Goal: Information Seeking & Learning: Learn about a topic

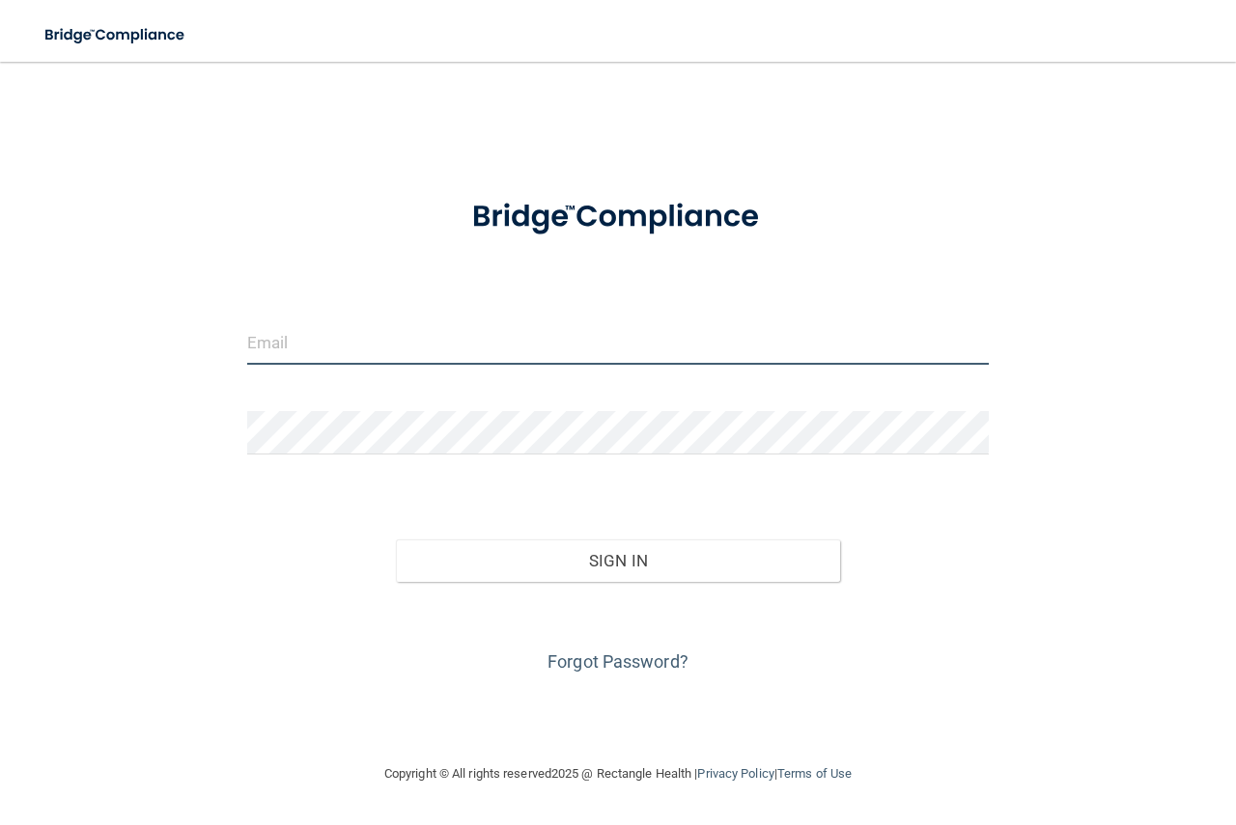
type input "haley.inman@lpden.com"
drag, startPoint x: 524, startPoint y: 336, endPoint x: 201, endPoint y: 385, distance: 327.1
click at [202, 384] on div "haley.inman@lpden.com Invalid email/password. You don't have permission to acce…" at bounding box center [618, 412] width 1158 height 662
type input "[EMAIL_ADDRESS][DOMAIN_NAME]"
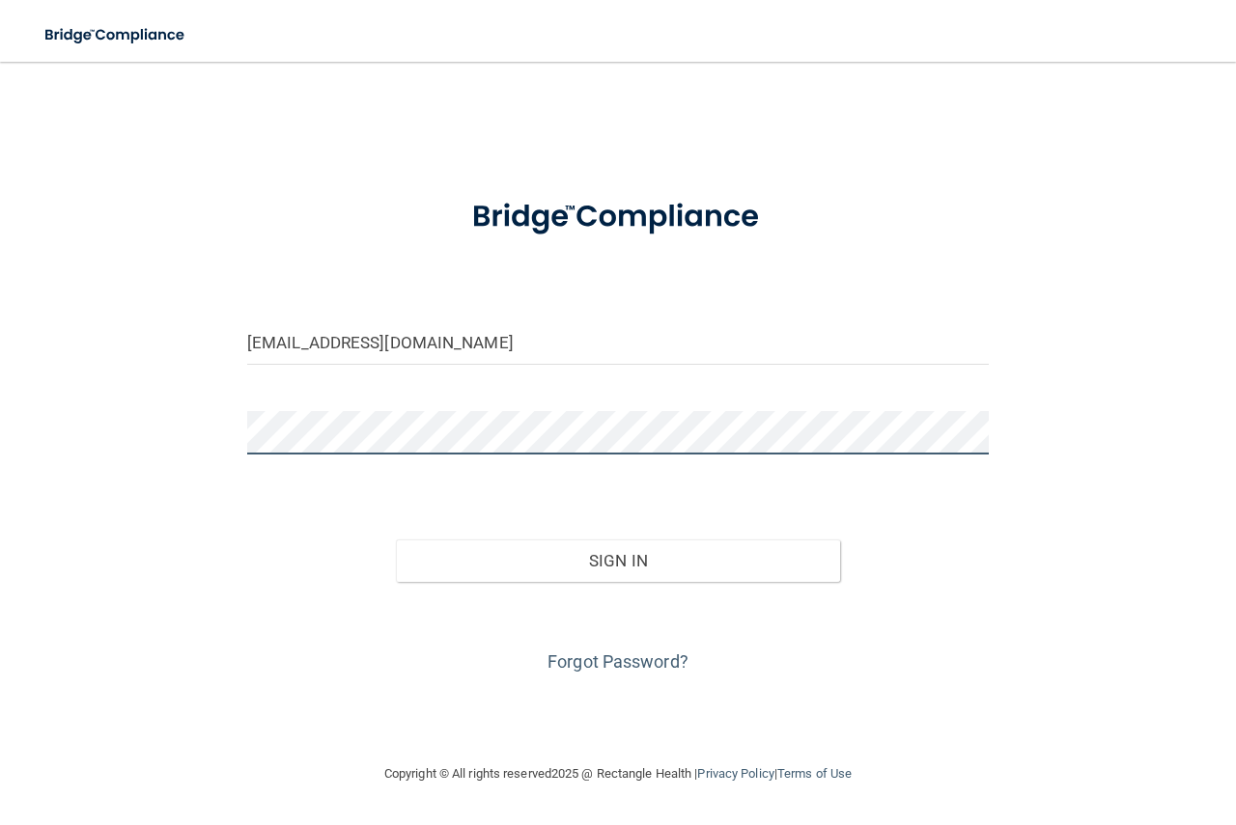
click at [396, 540] on button "Sign In" at bounding box center [618, 561] width 445 height 42
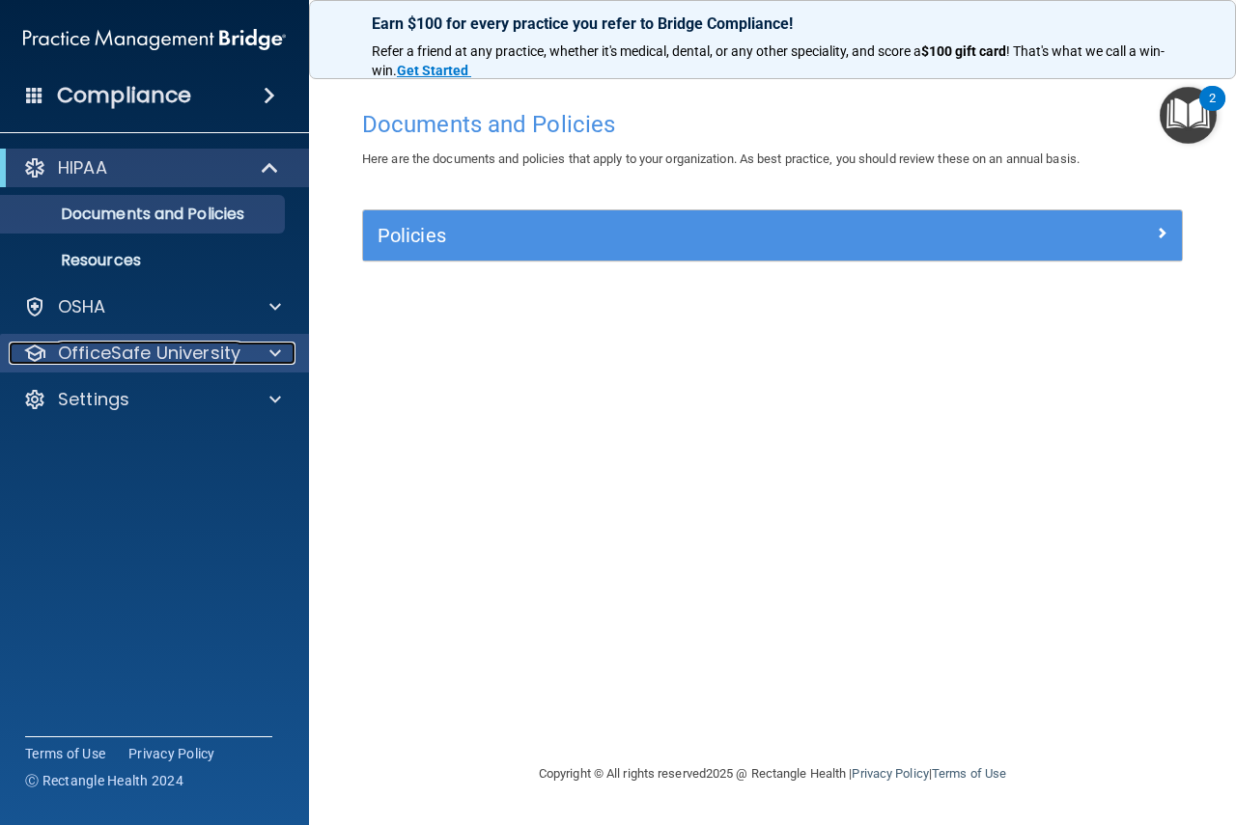
click at [282, 356] on div at bounding box center [272, 353] width 48 height 23
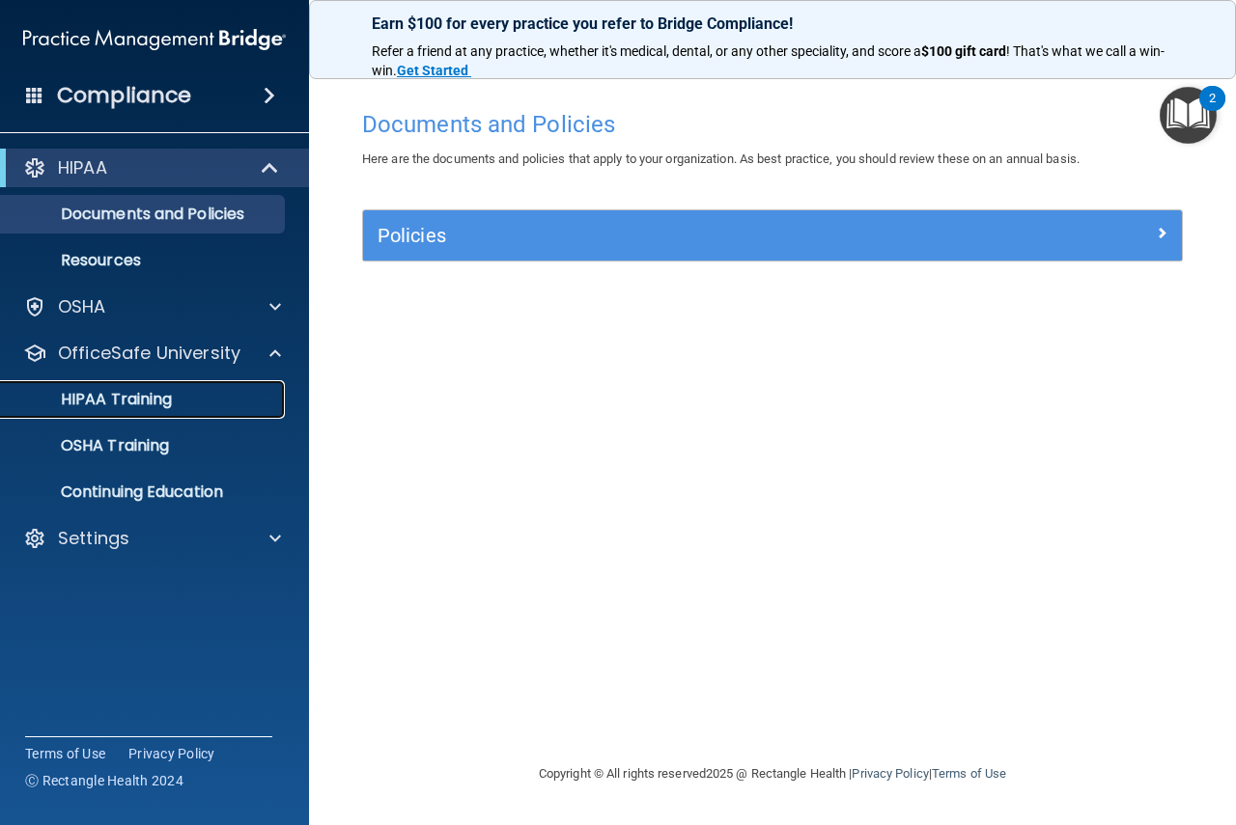
click at [174, 404] on div "HIPAA Training" at bounding box center [145, 399] width 264 height 19
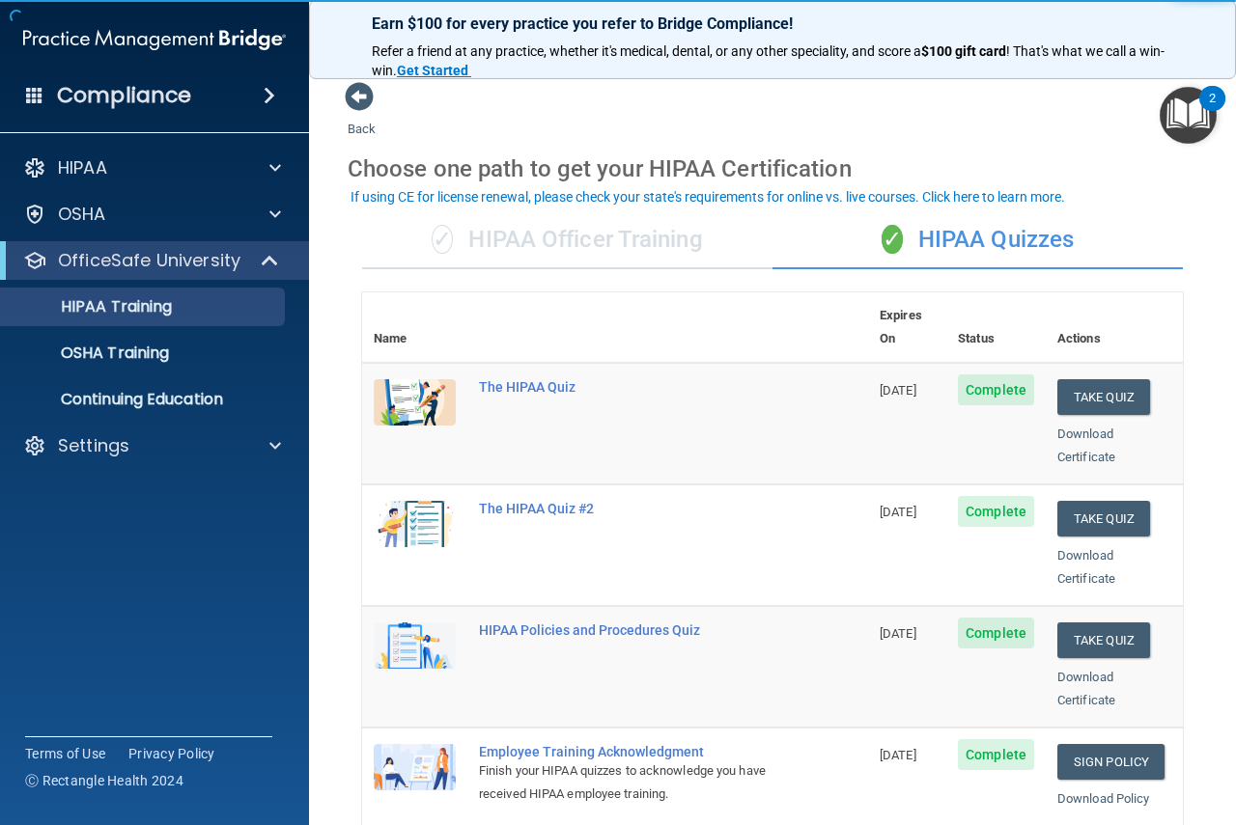
click at [549, 239] on div "✓ HIPAA Officer Training" at bounding box center [567, 240] width 410 height 58
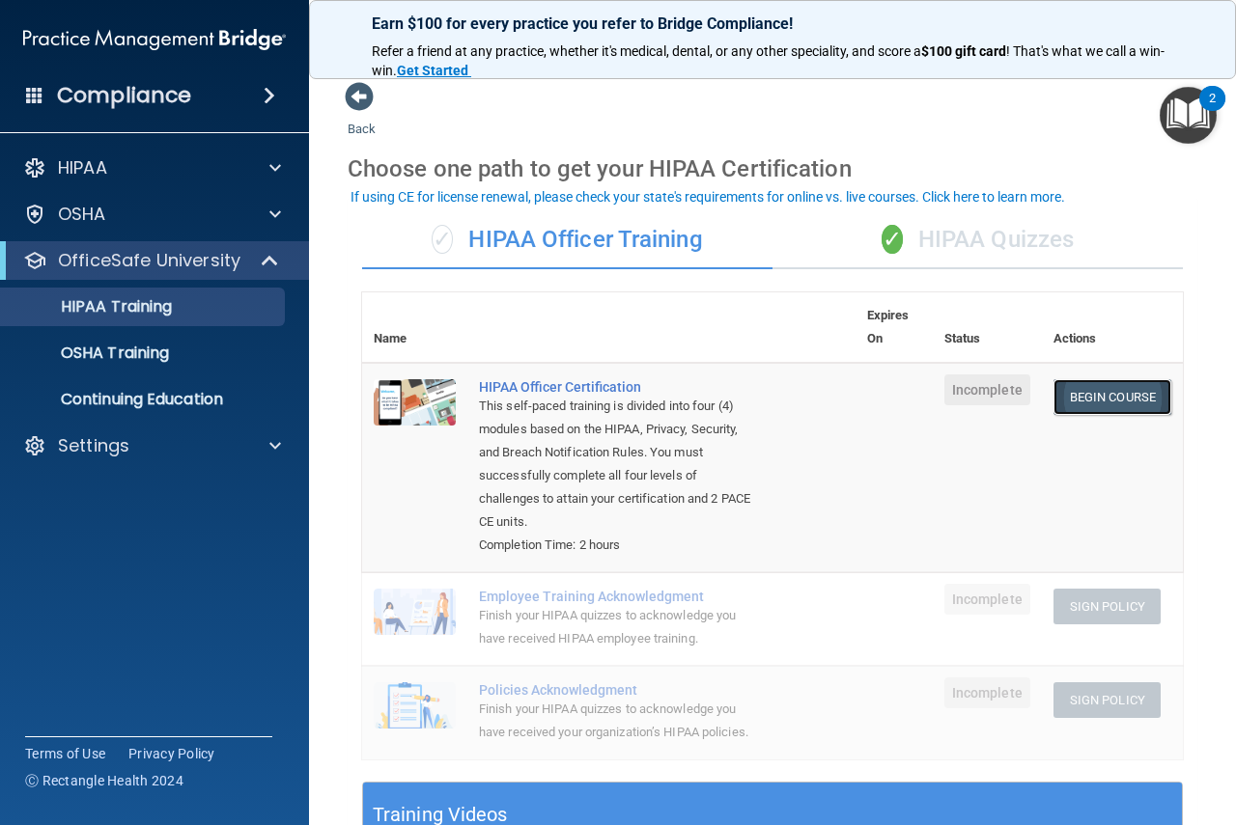
click at [1074, 395] on link "Begin Course" at bounding box center [1112, 397] width 118 height 36
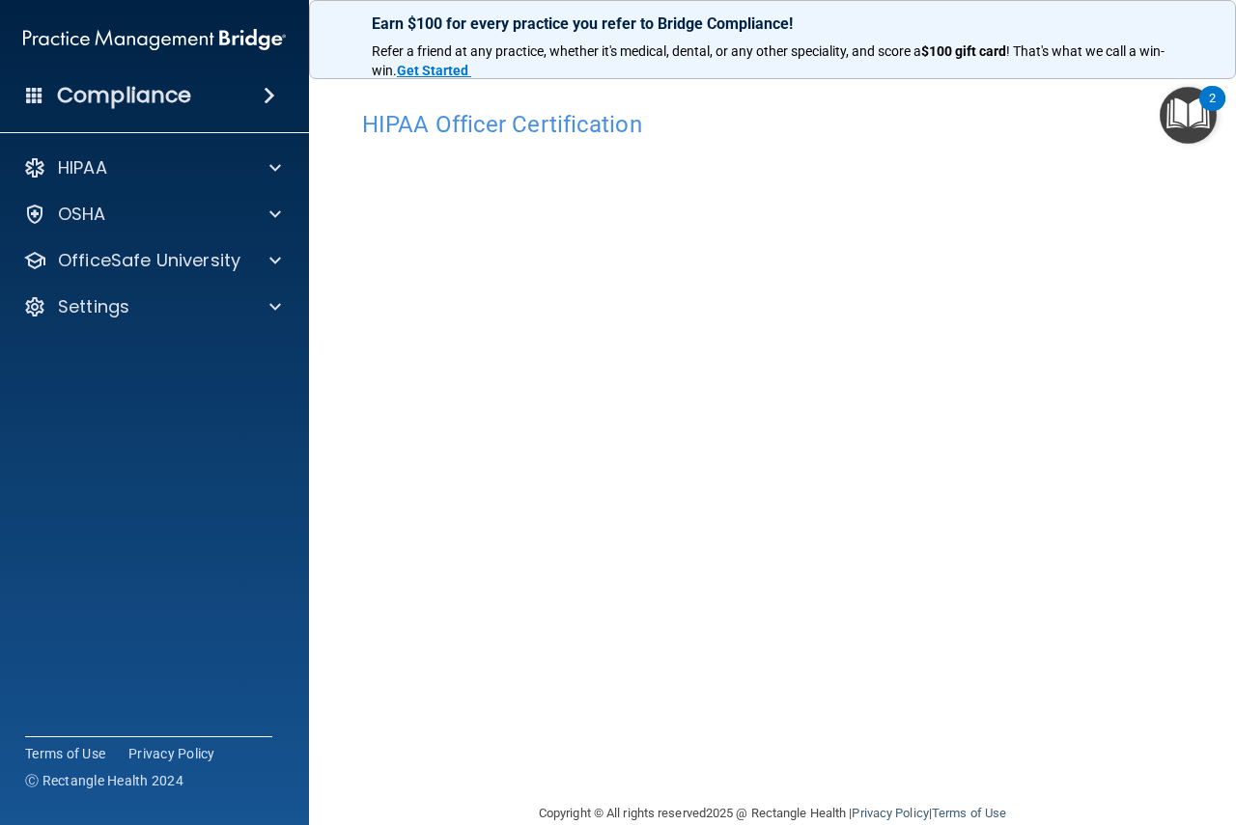
scroll to position [35, 0]
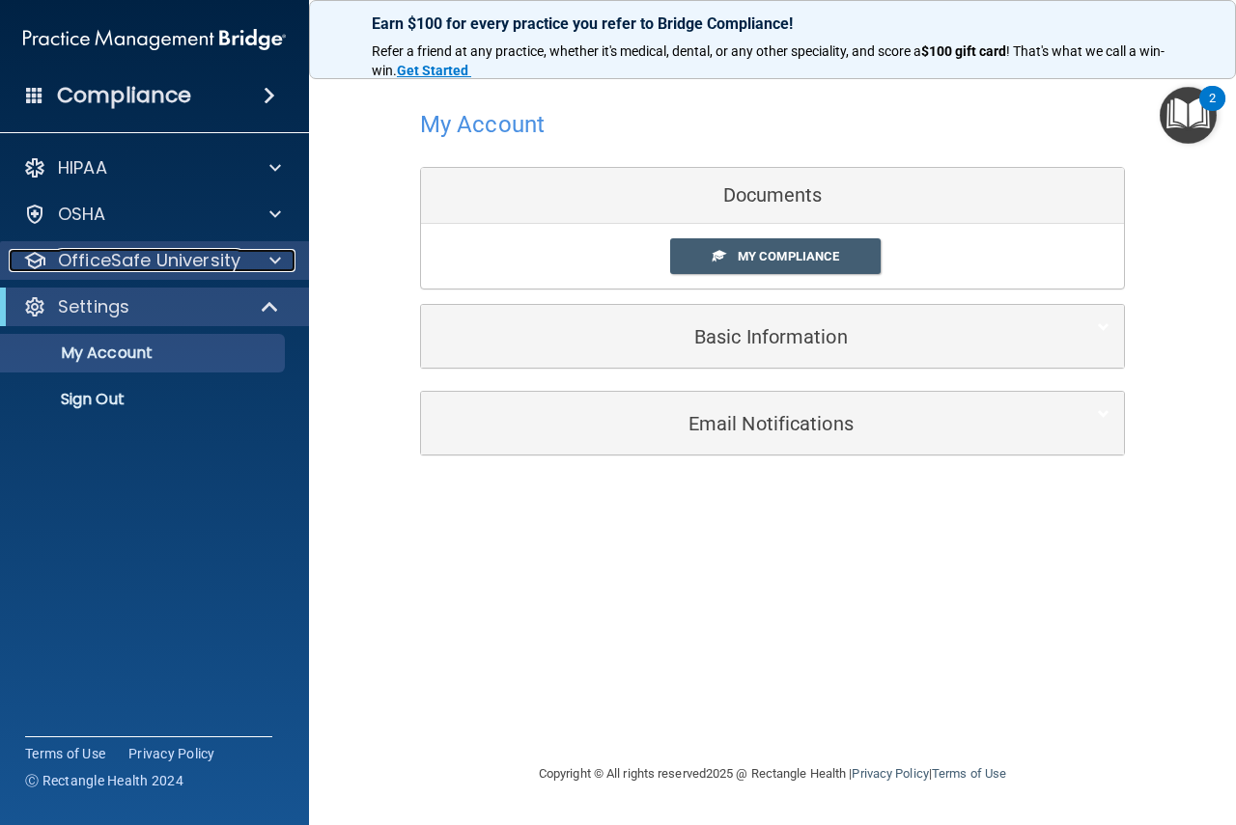
click at [250, 253] on div at bounding box center [272, 260] width 48 height 23
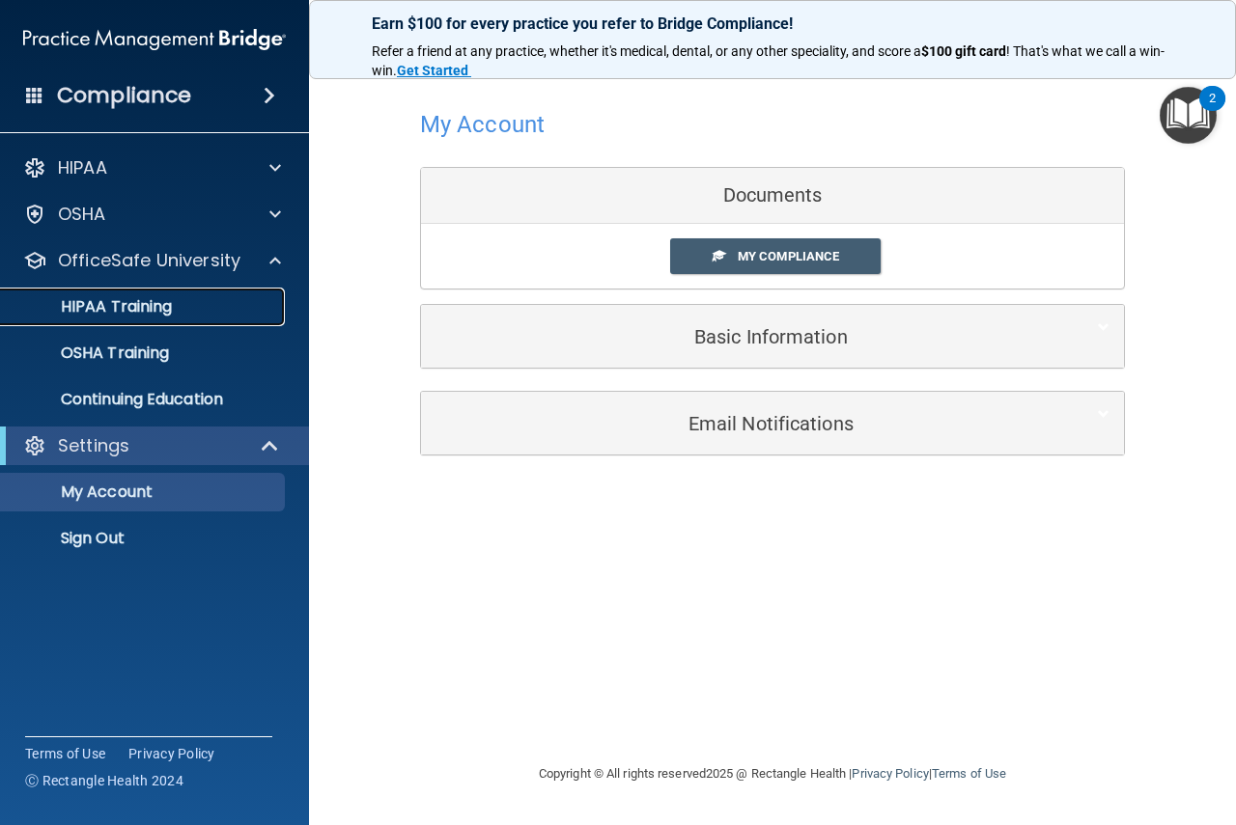
click at [174, 313] on div "HIPAA Training" at bounding box center [145, 306] width 264 height 19
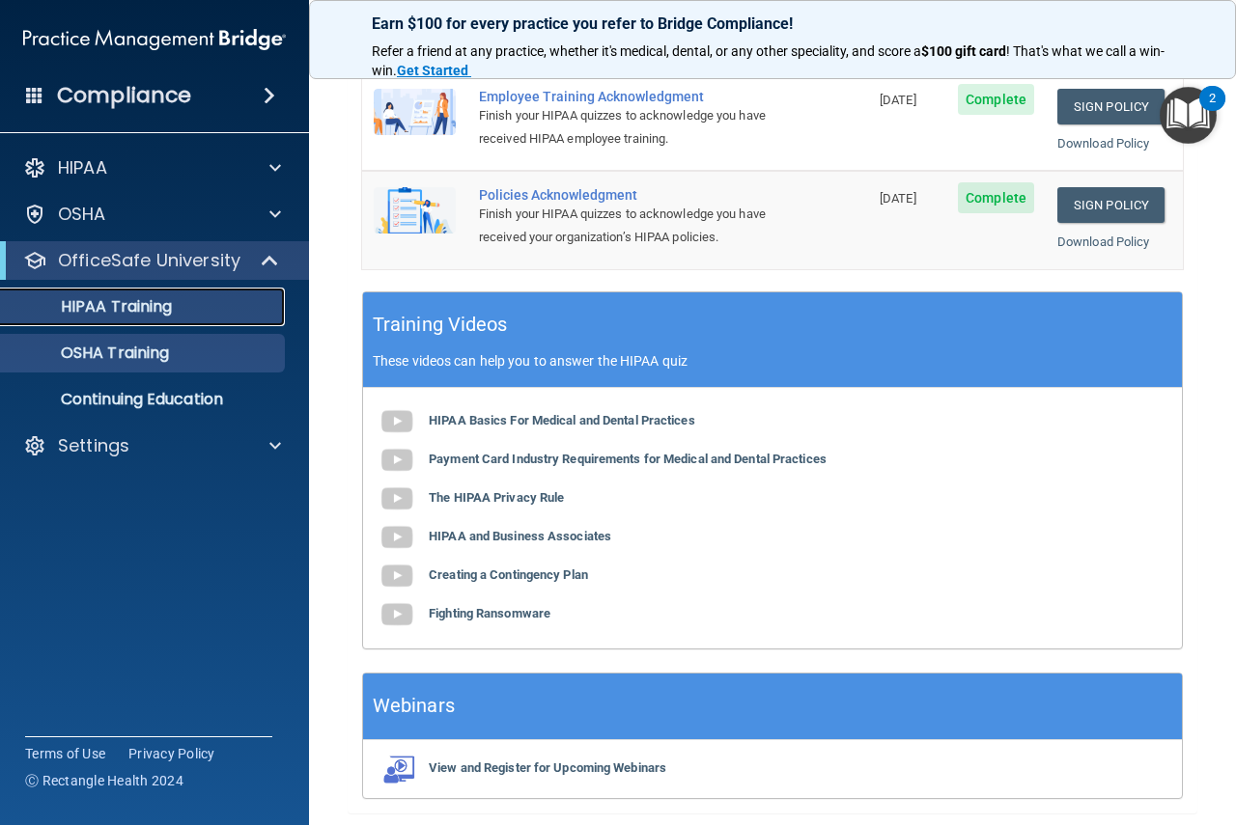
scroll to position [621, 0]
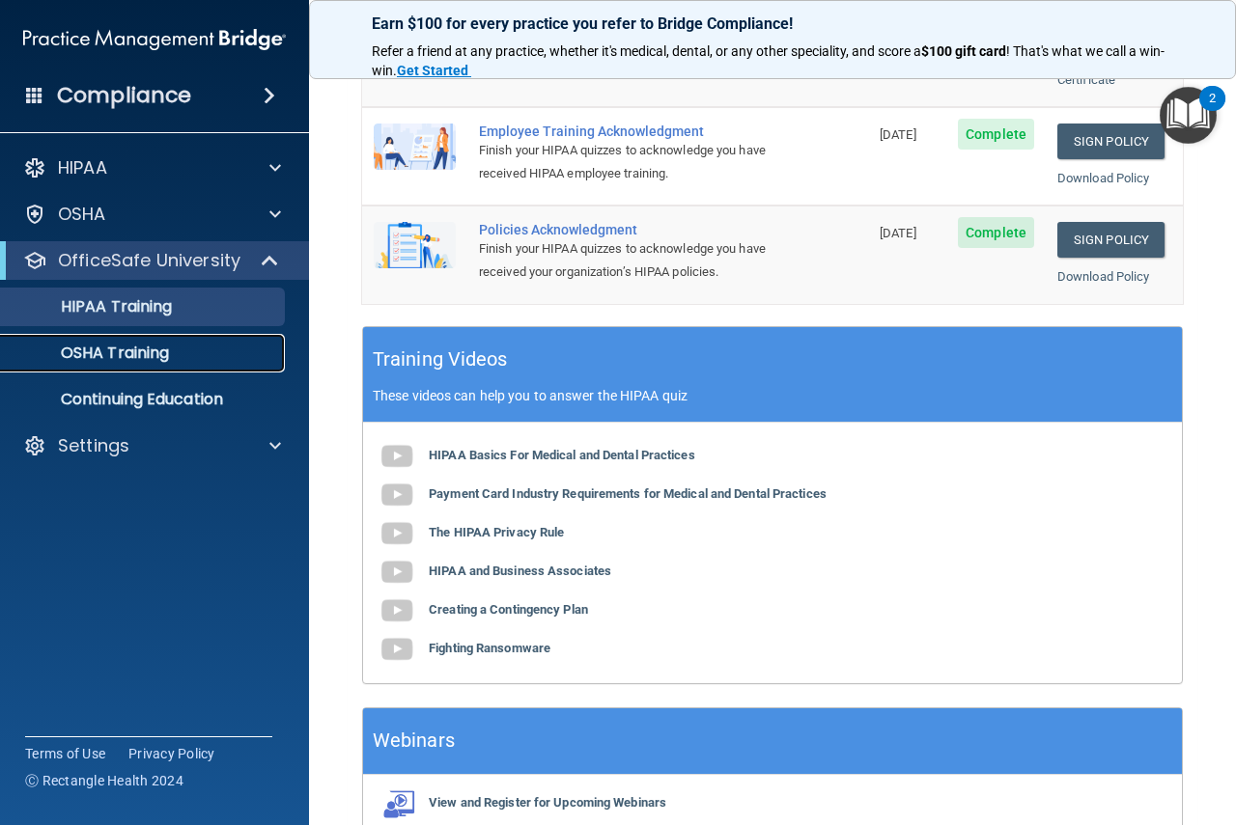
click at [98, 363] on p "OSHA Training" at bounding box center [91, 353] width 156 height 19
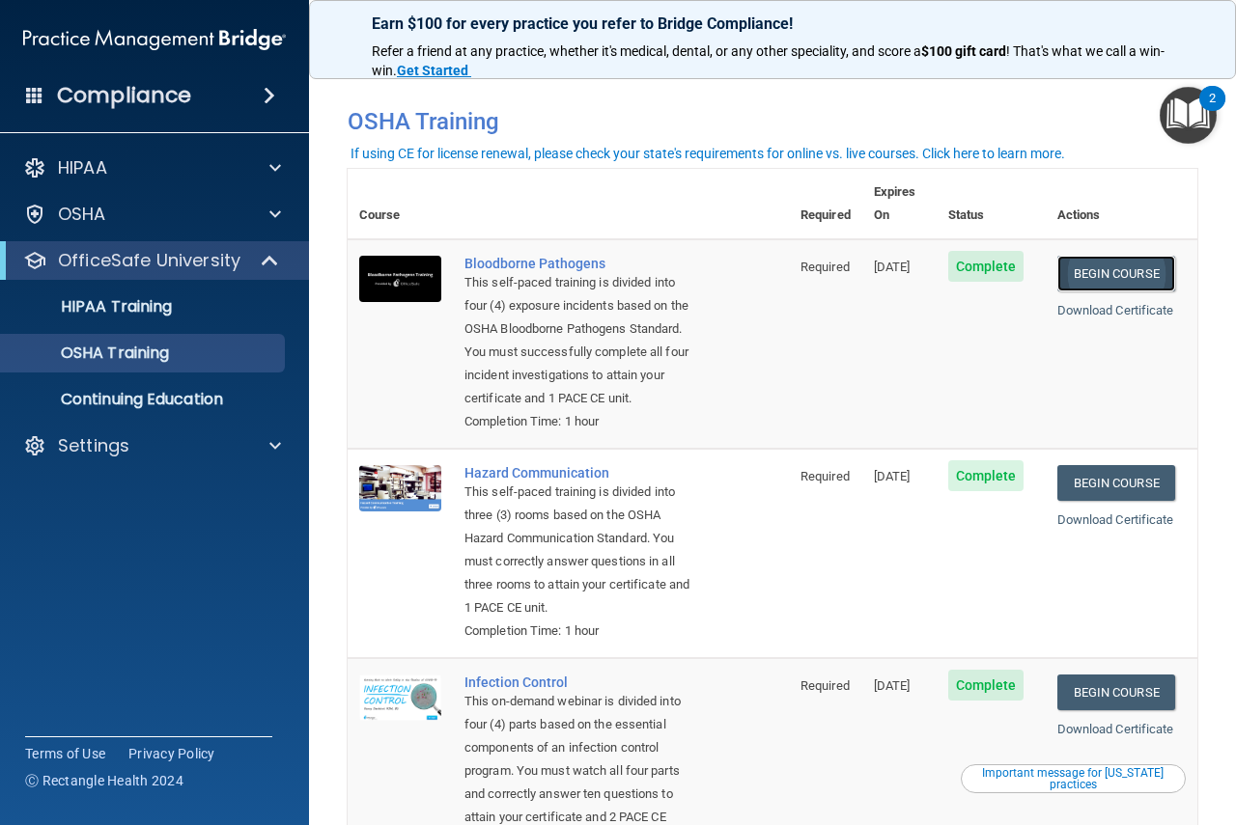
click at [1074, 256] on link "Begin Course" at bounding box center [1116, 274] width 118 height 36
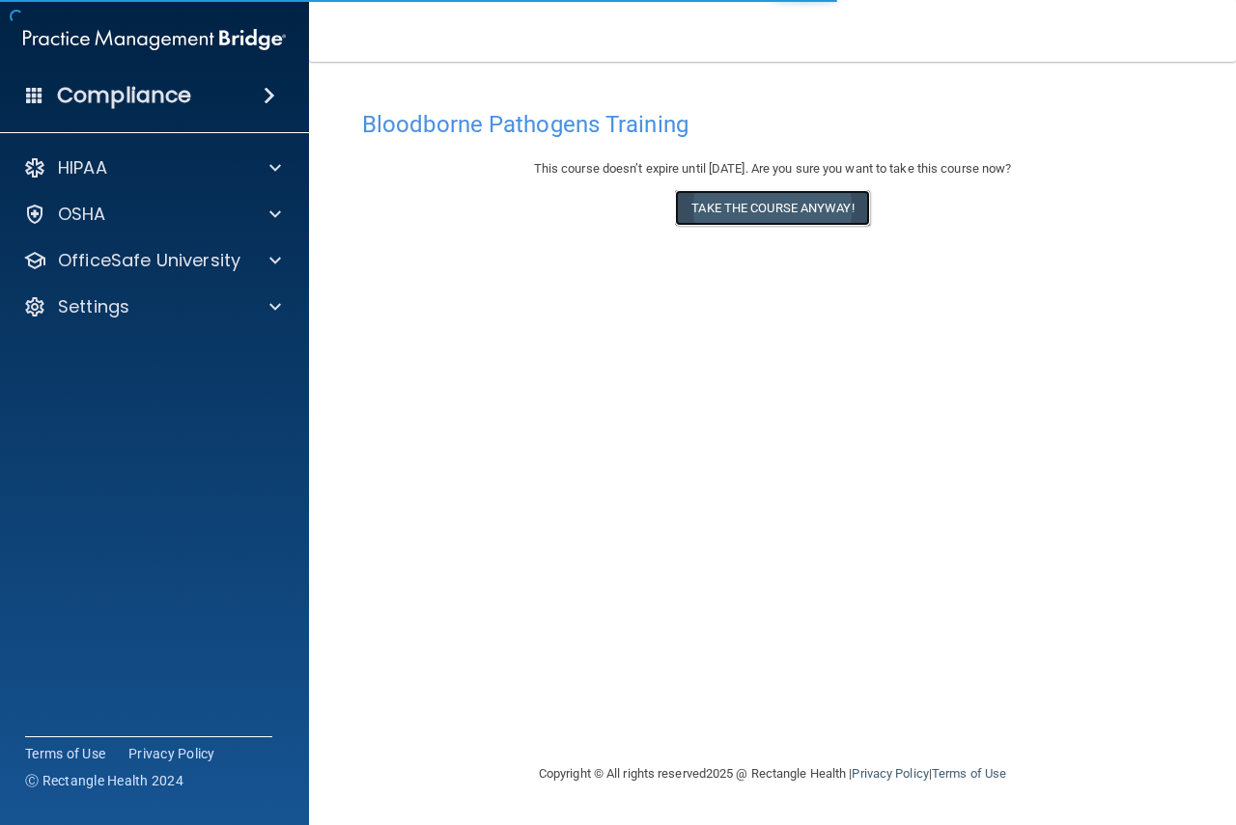
click at [825, 204] on button "Take the course anyway!" at bounding box center [772, 208] width 194 height 36
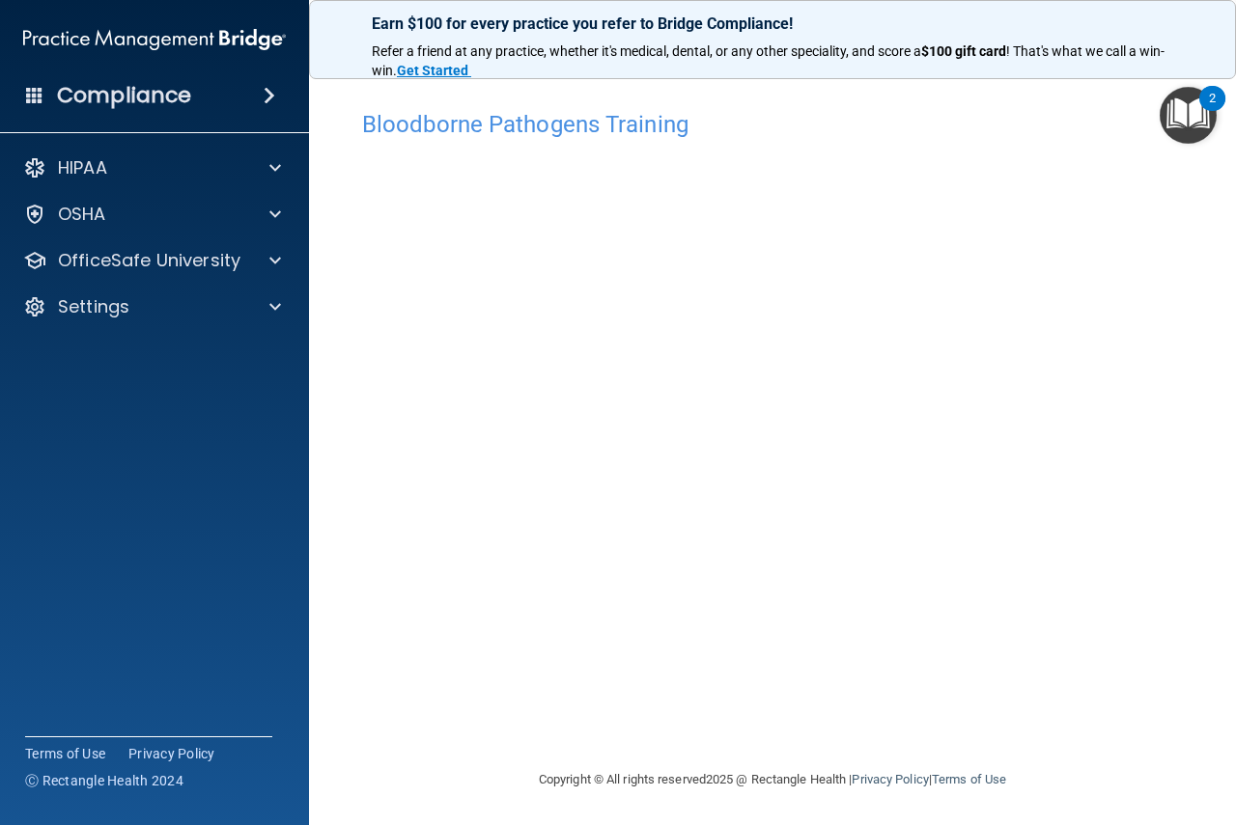
click at [540, 115] on h4 "Bloodborne Pathogens Training" at bounding box center [772, 124] width 821 height 25
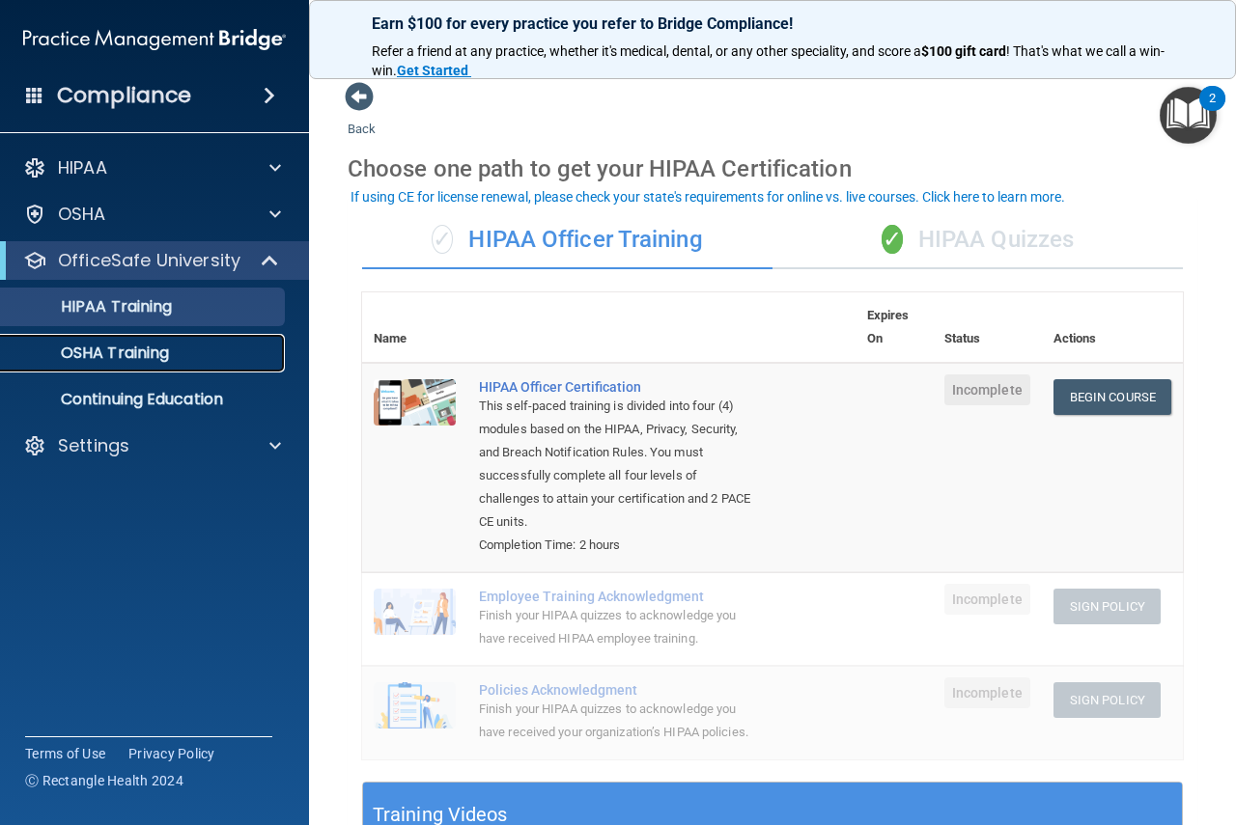
click at [81, 350] on p "OSHA Training" at bounding box center [91, 353] width 156 height 19
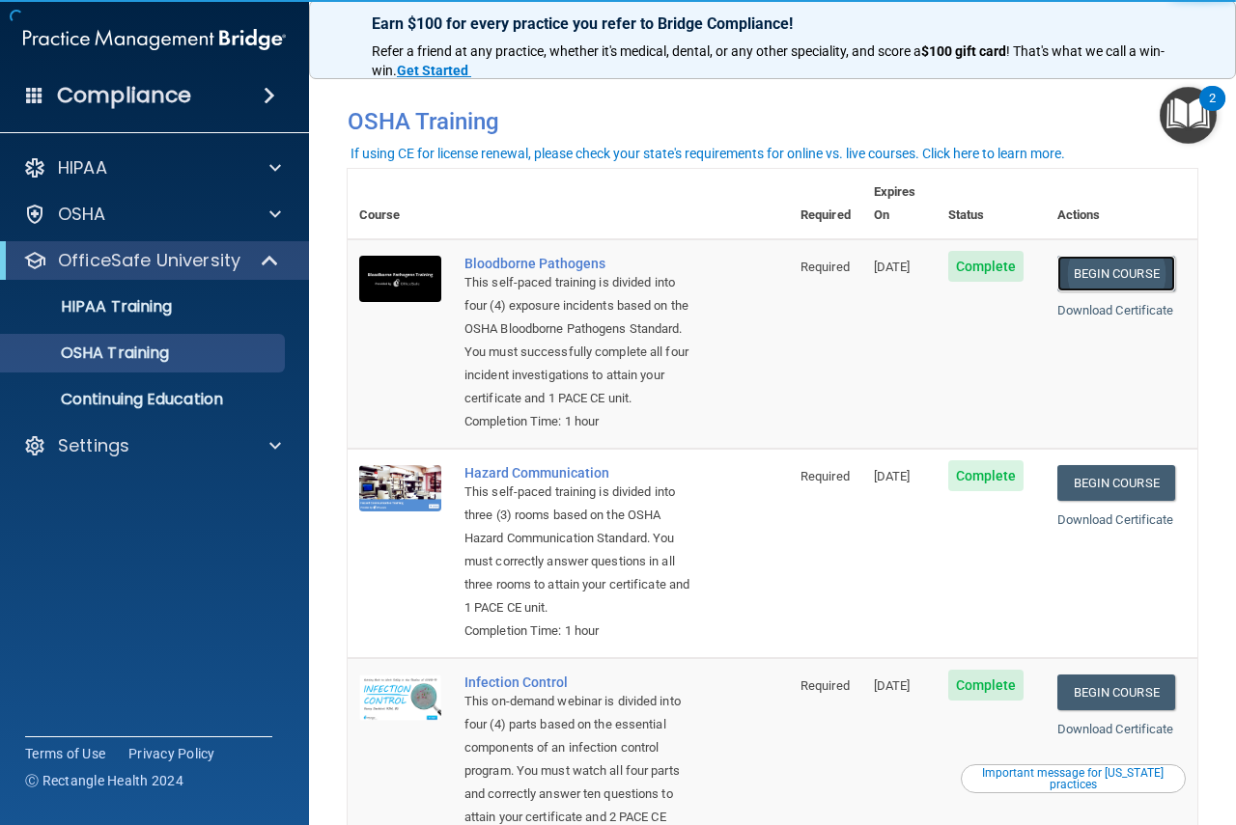
click at [1109, 256] on link "Begin Course" at bounding box center [1116, 274] width 118 height 36
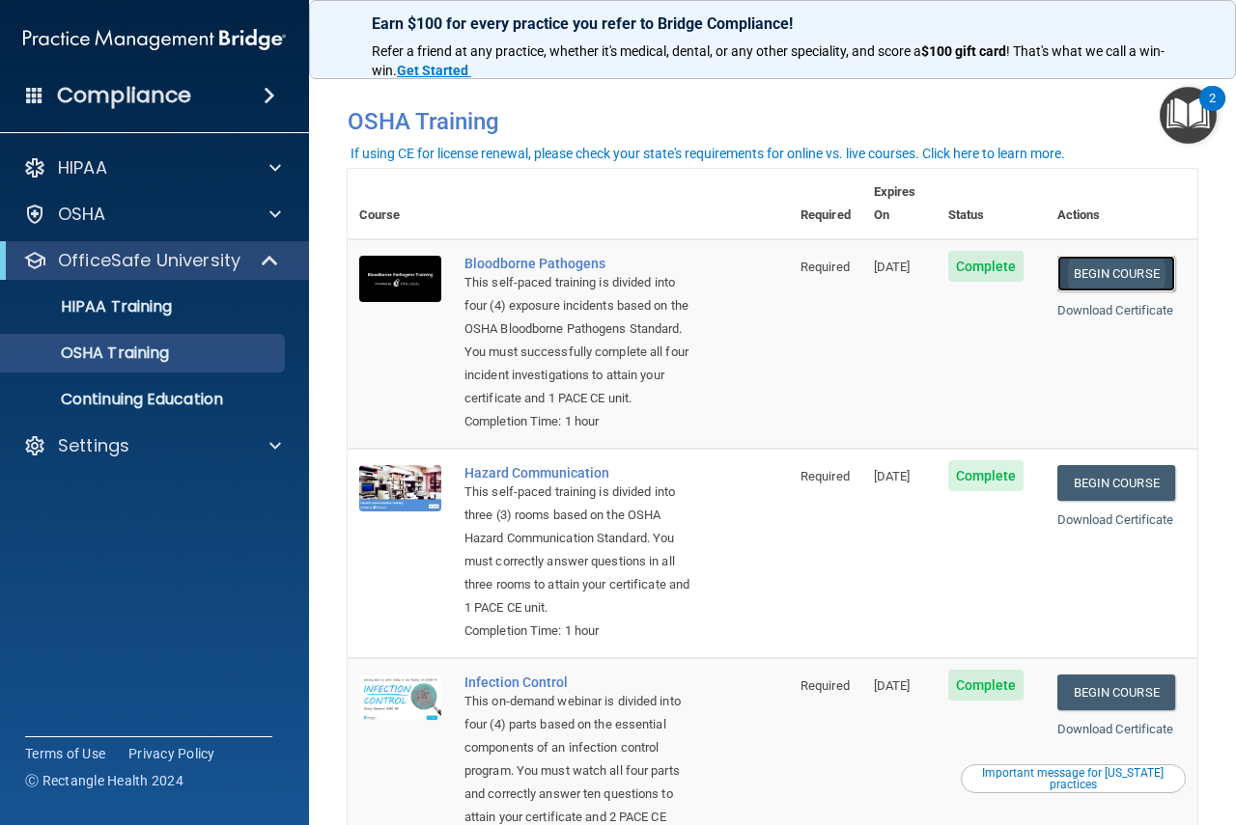
click at [1129, 256] on link "Begin Course" at bounding box center [1116, 274] width 118 height 36
click at [1122, 485] on link "Begin Course" at bounding box center [1116, 483] width 118 height 36
click at [131, 366] on link "OSHA Training" at bounding box center [133, 353] width 304 height 39
click at [145, 293] on link "HIPAA Training" at bounding box center [133, 307] width 304 height 39
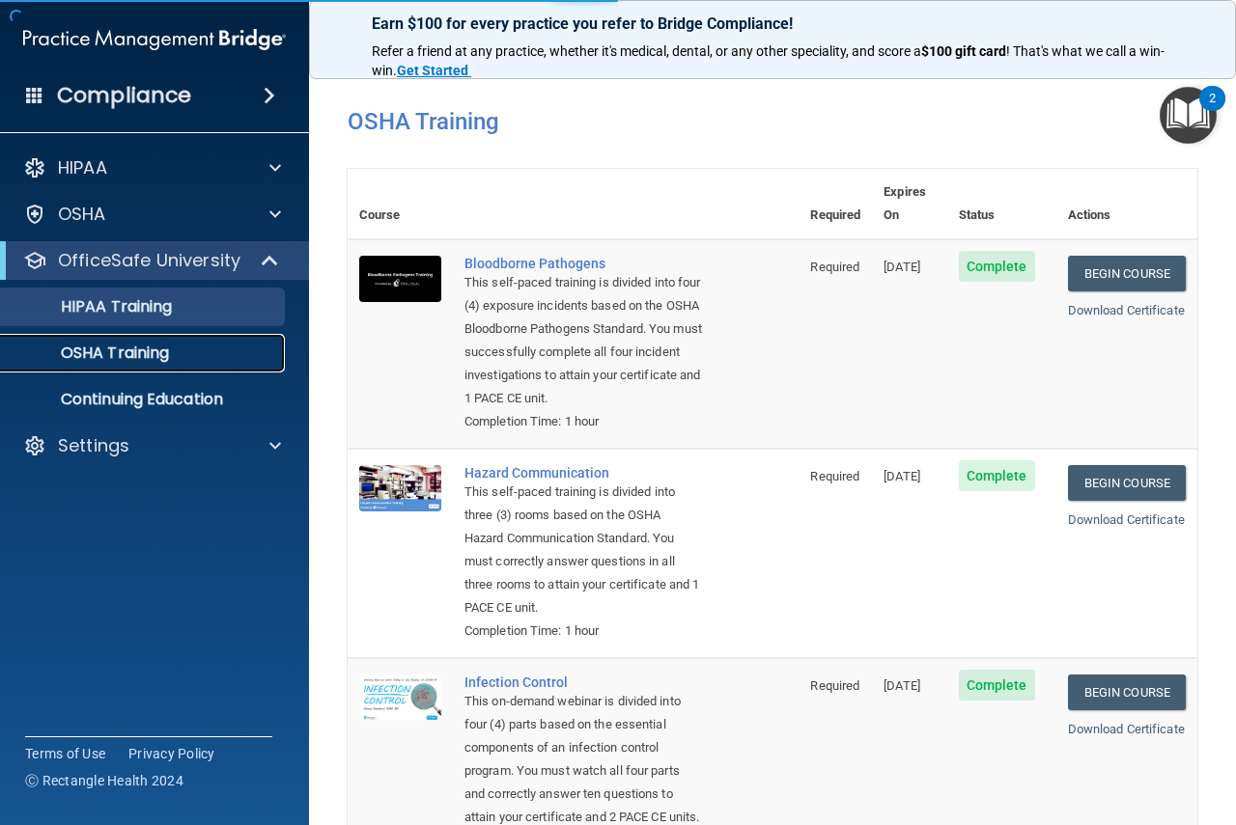
click at [153, 344] on p "OSHA Training" at bounding box center [91, 353] width 156 height 19
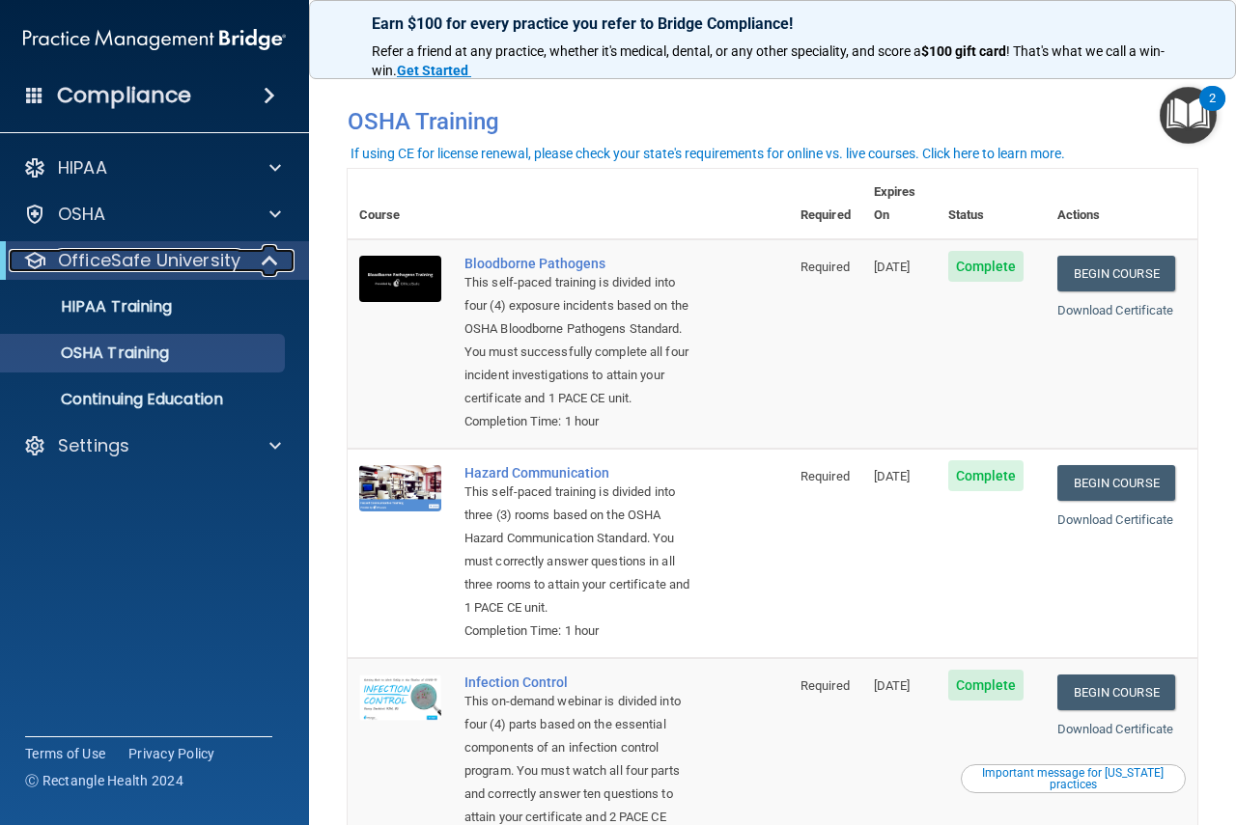
click at [273, 249] on span at bounding box center [272, 260] width 16 height 23
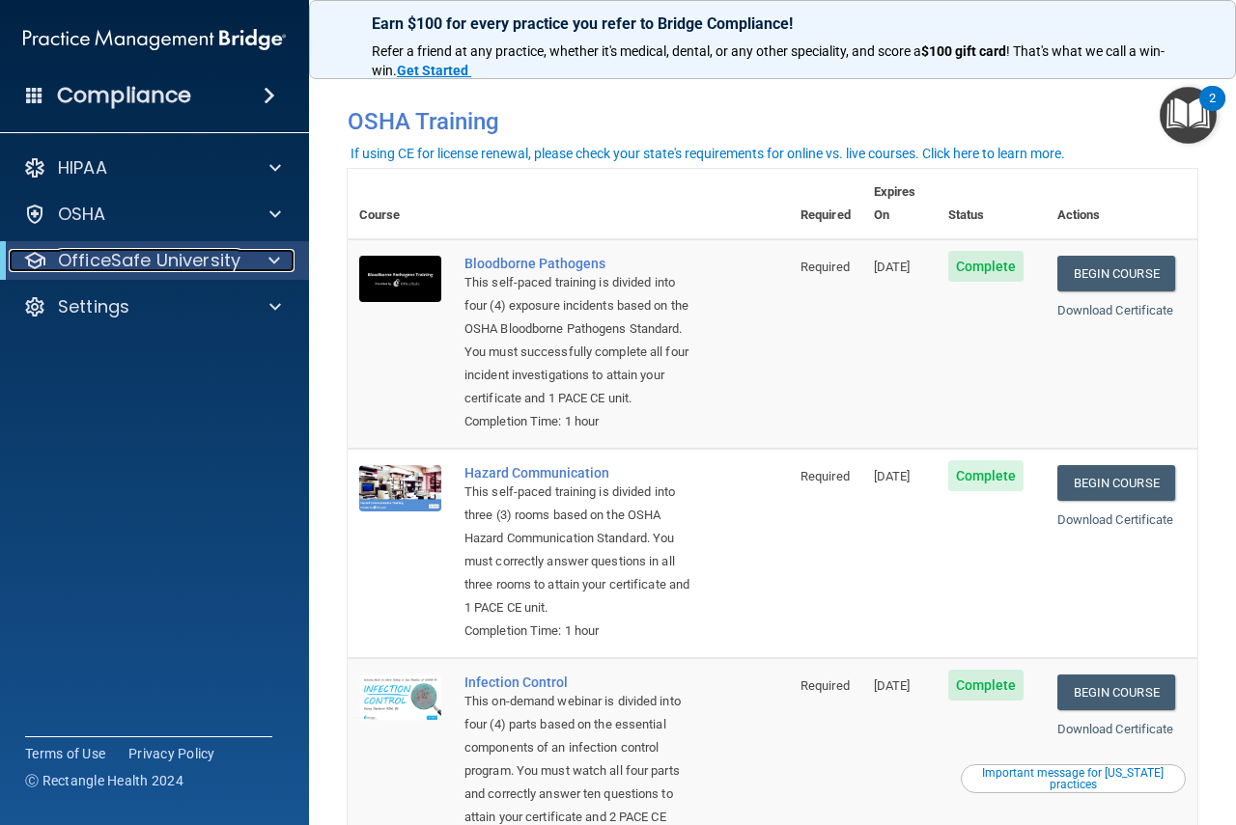
click at [270, 259] on span at bounding box center [274, 260] width 12 height 23
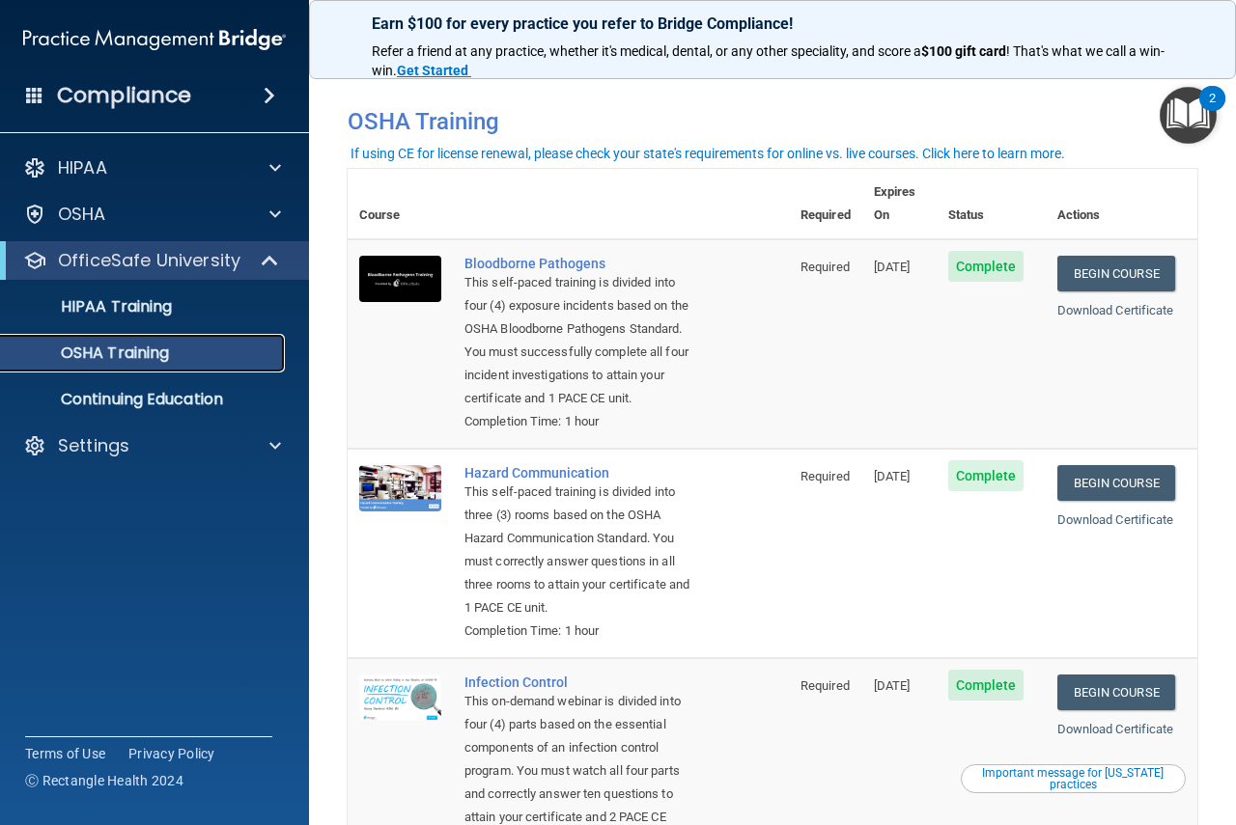
click at [117, 351] on p "OSHA Training" at bounding box center [91, 353] width 156 height 19
click at [91, 351] on p "OSHA Training" at bounding box center [91, 353] width 156 height 19
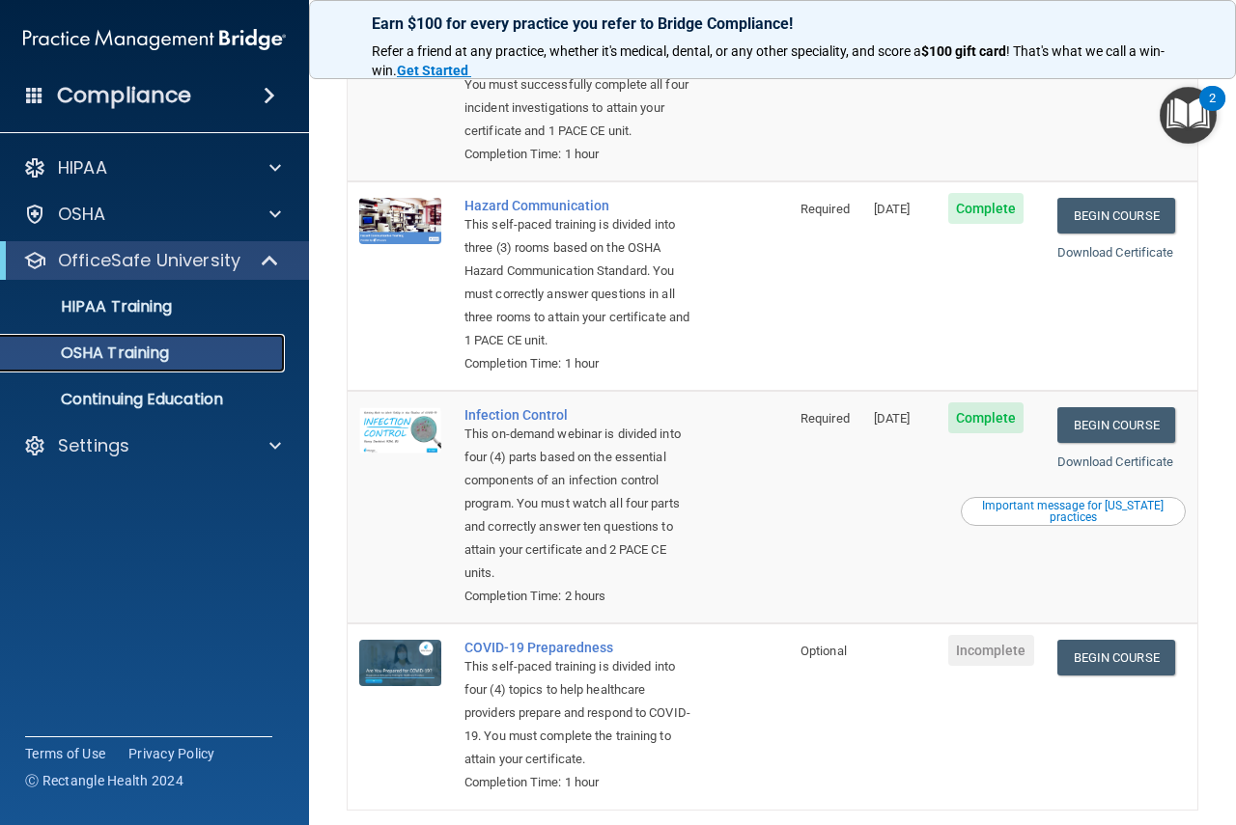
scroll to position [290, 0]
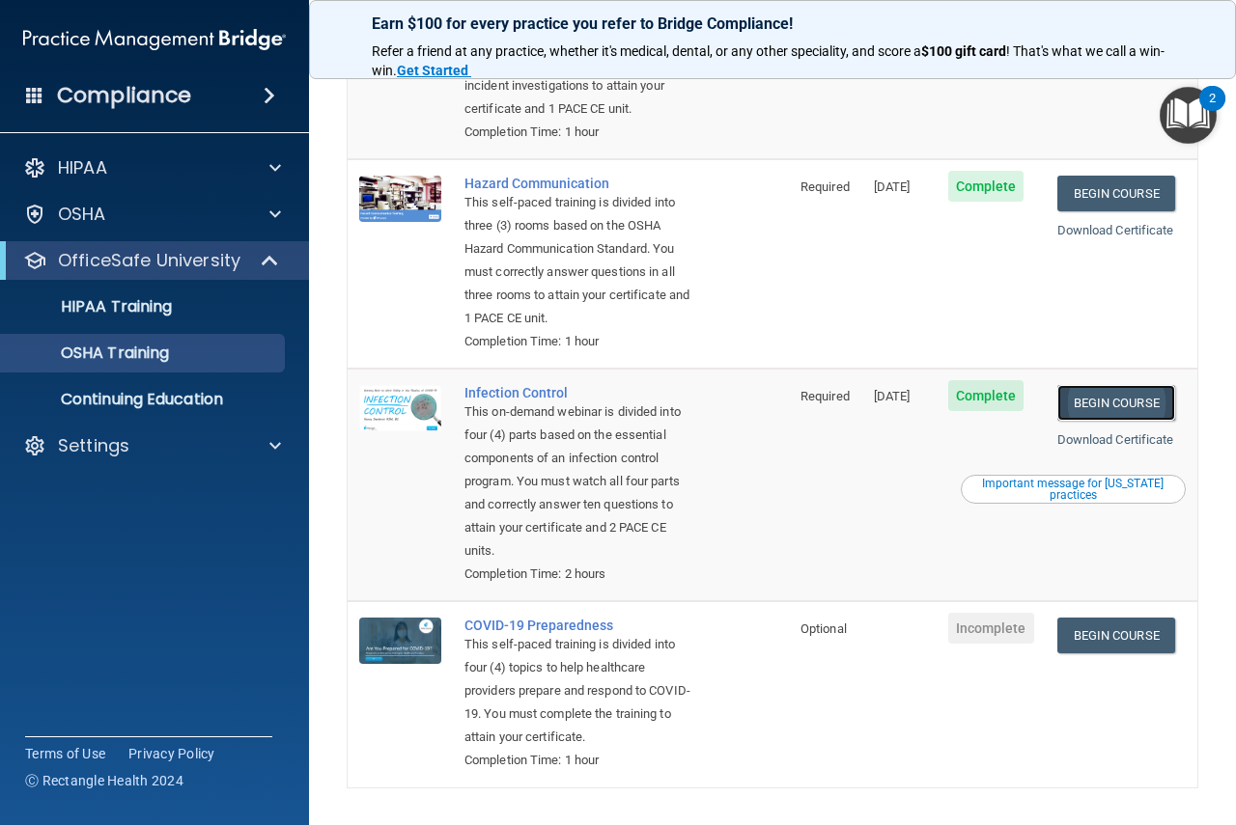
click at [1084, 421] on link "Begin Course" at bounding box center [1116, 403] width 118 height 36
click at [1082, 421] on link "Begin Course" at bounding box center [1116, 403] width 118 height 36
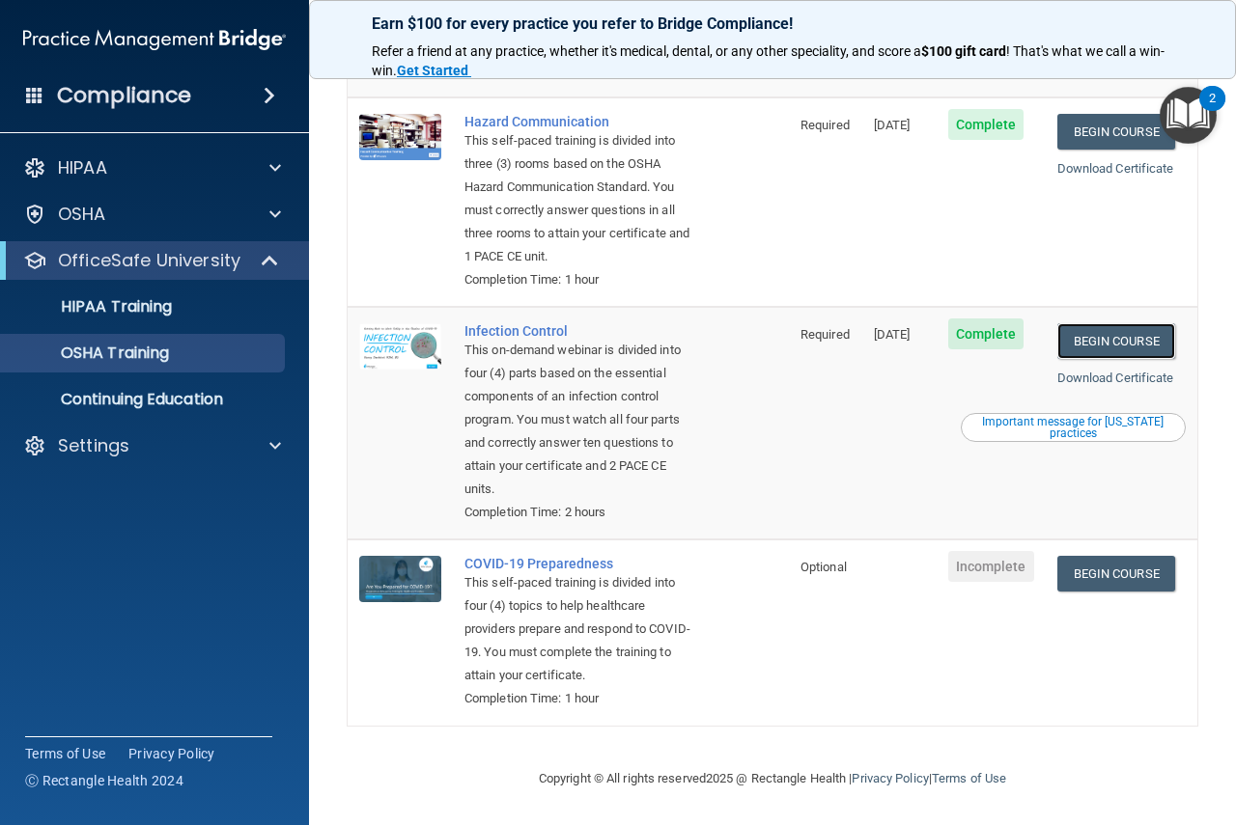
scroll to position [425, 0]
click at [1110, 323] on link "Begin Course" at bounding box center [1116, 341] width 118 height 36
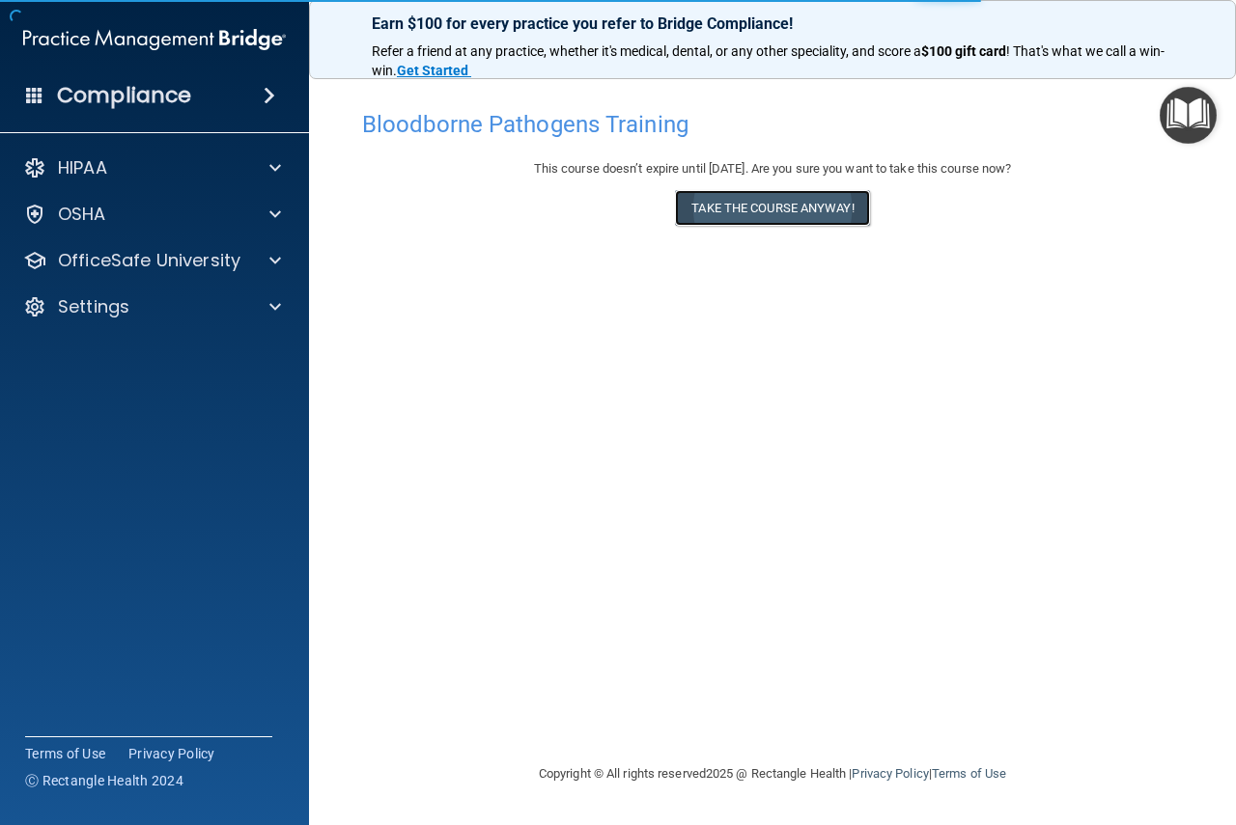
click at [712, 207] on button "Take the course anyway!" at bounding box center [772, 208] width 194 height 36
click at [784, 205] on button "Take the course anyway!" at bounding box center [772, 208] width 194 height 36
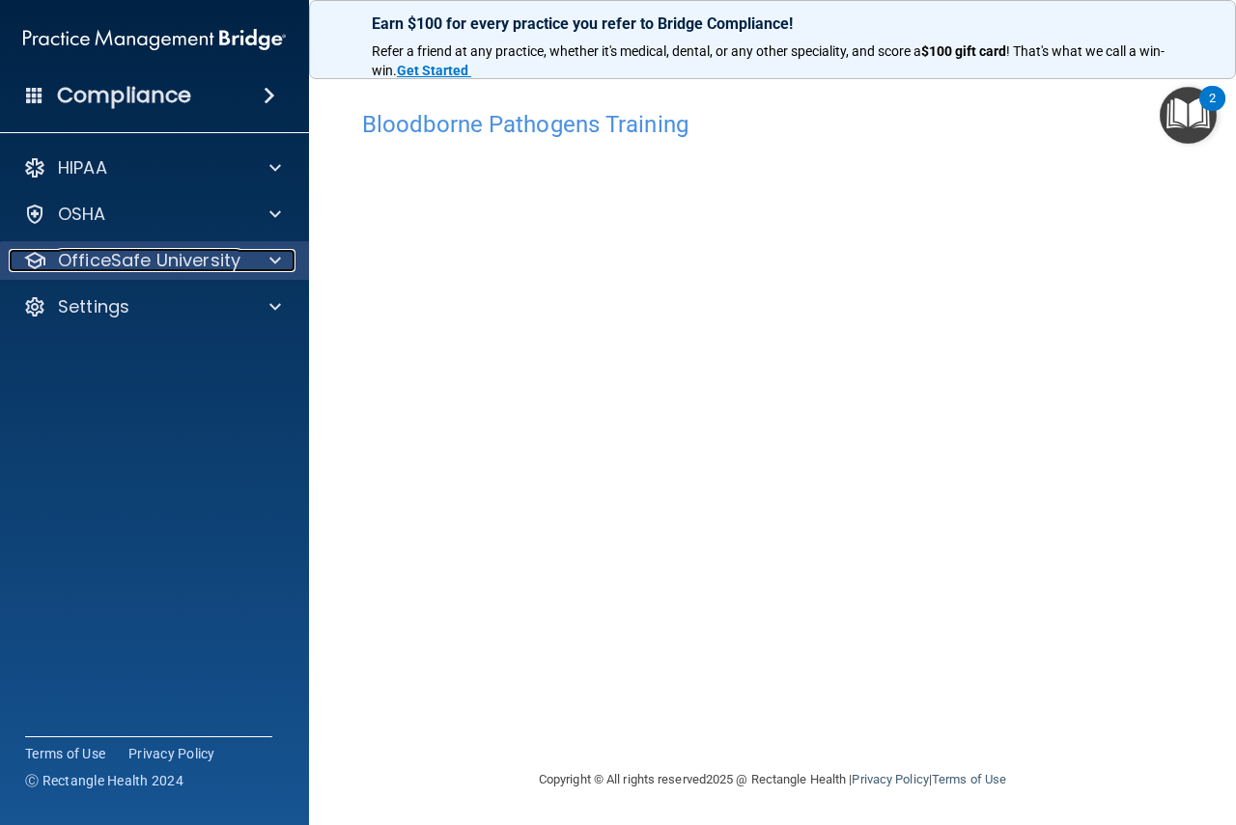
click at [282, 260] on div at bounding box center [272, 260] width 48 height 23
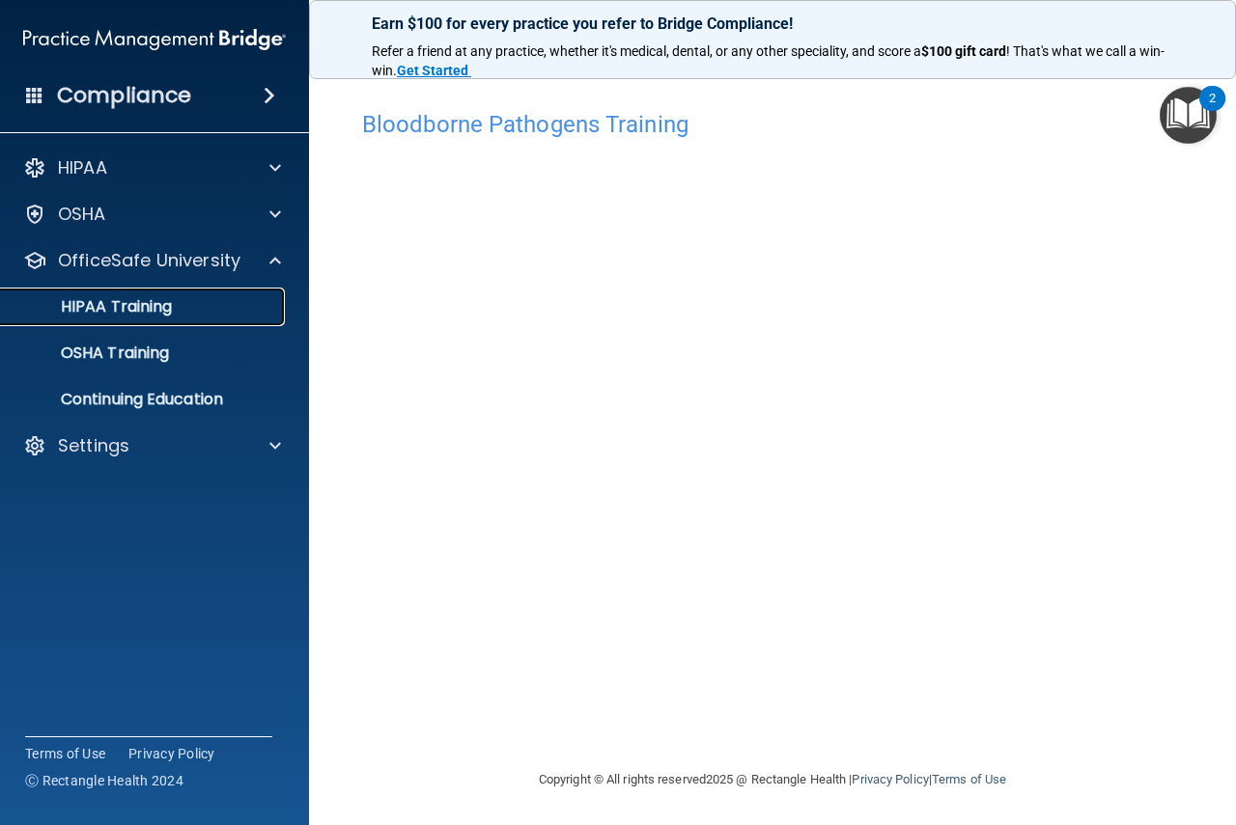
click at [259, 301] on div "HIPAA Training" at bounding box center [145, 306] width 264 height 19
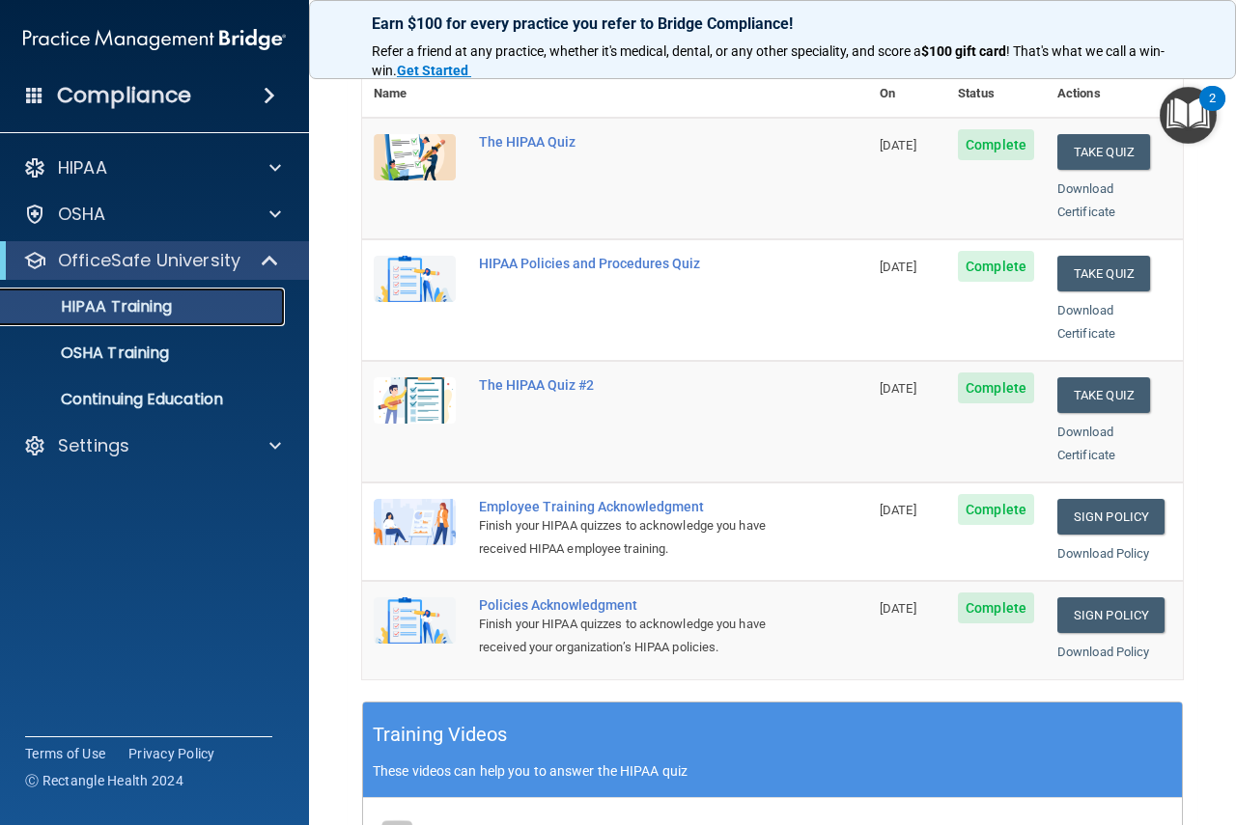
scroll to position [290, 0]
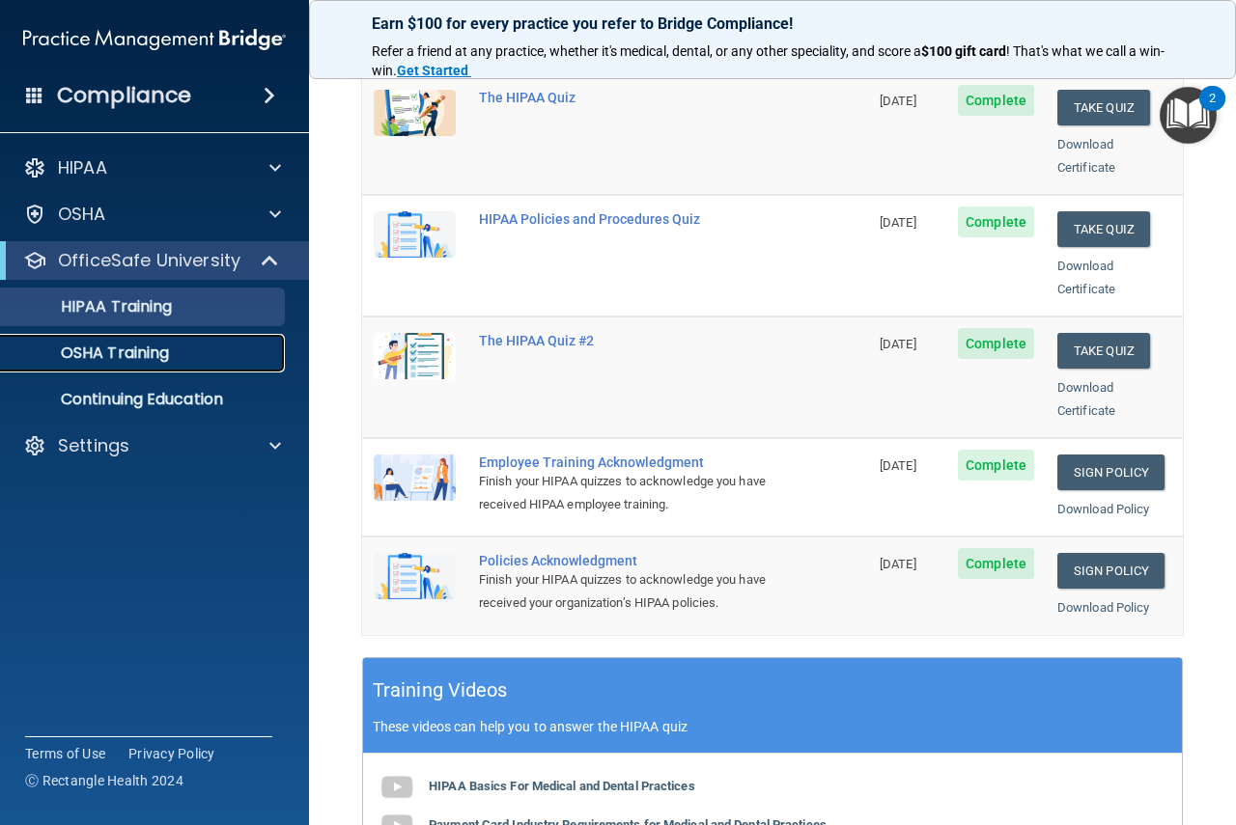
click at [137, 344] on p "OSHA Training" at bounding box center [91, 353] width 156 height 19
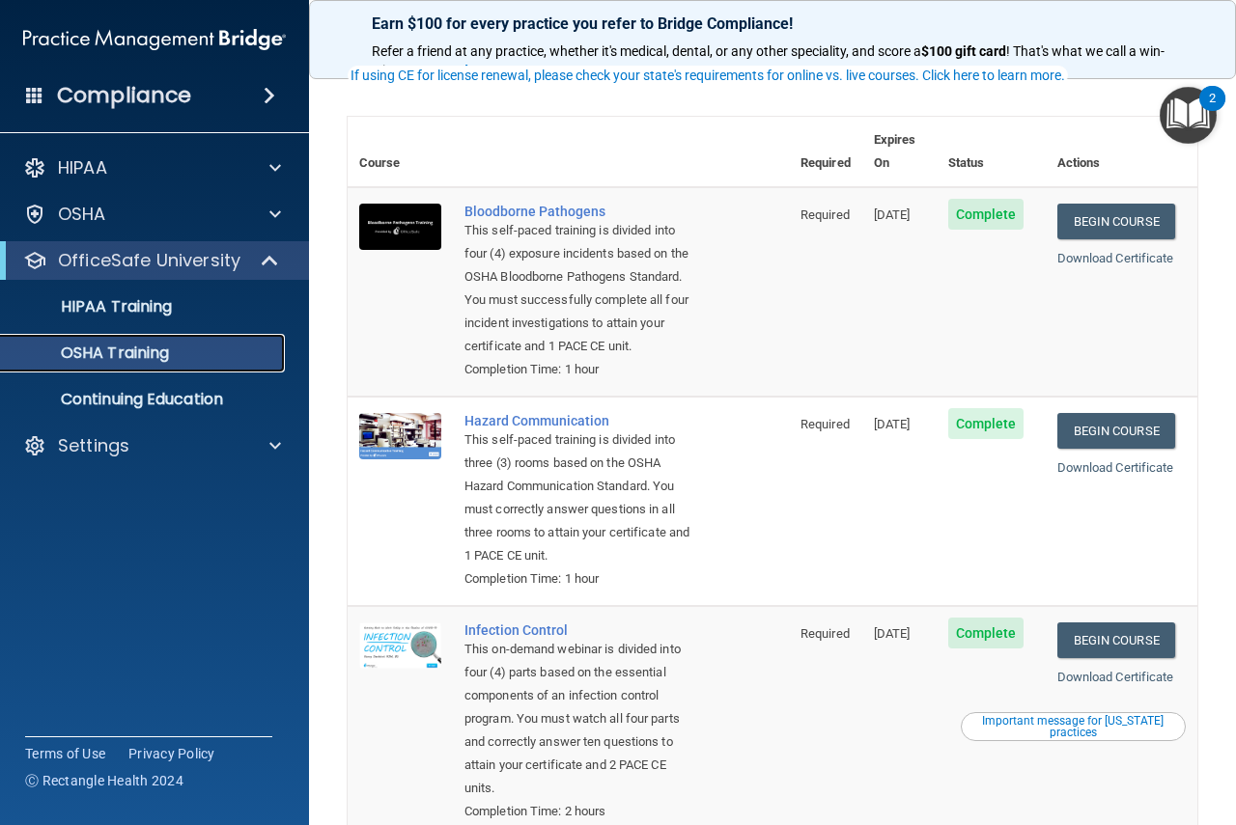
scroll to position [97, 0]
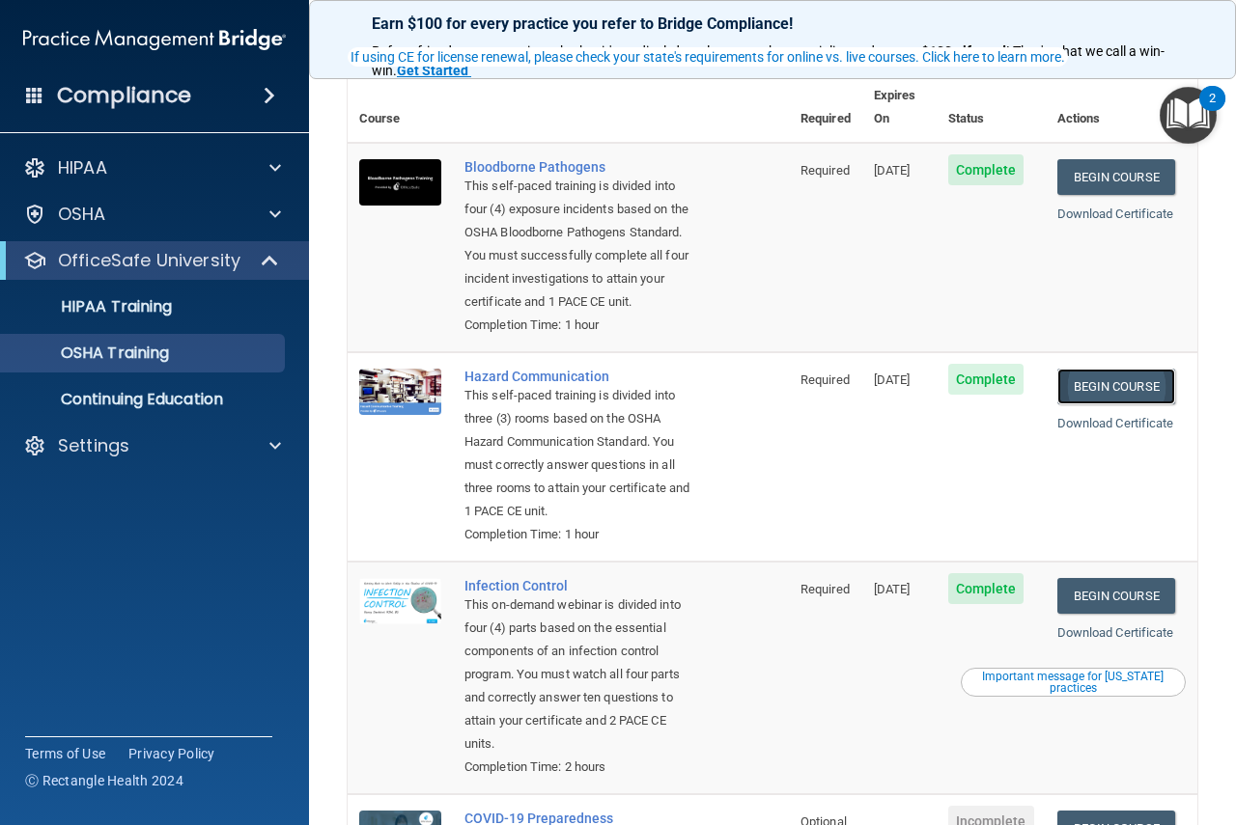
click at [1087, 381] on link "Begin Course" at bounding box center [1116, 387] width 118 height 36
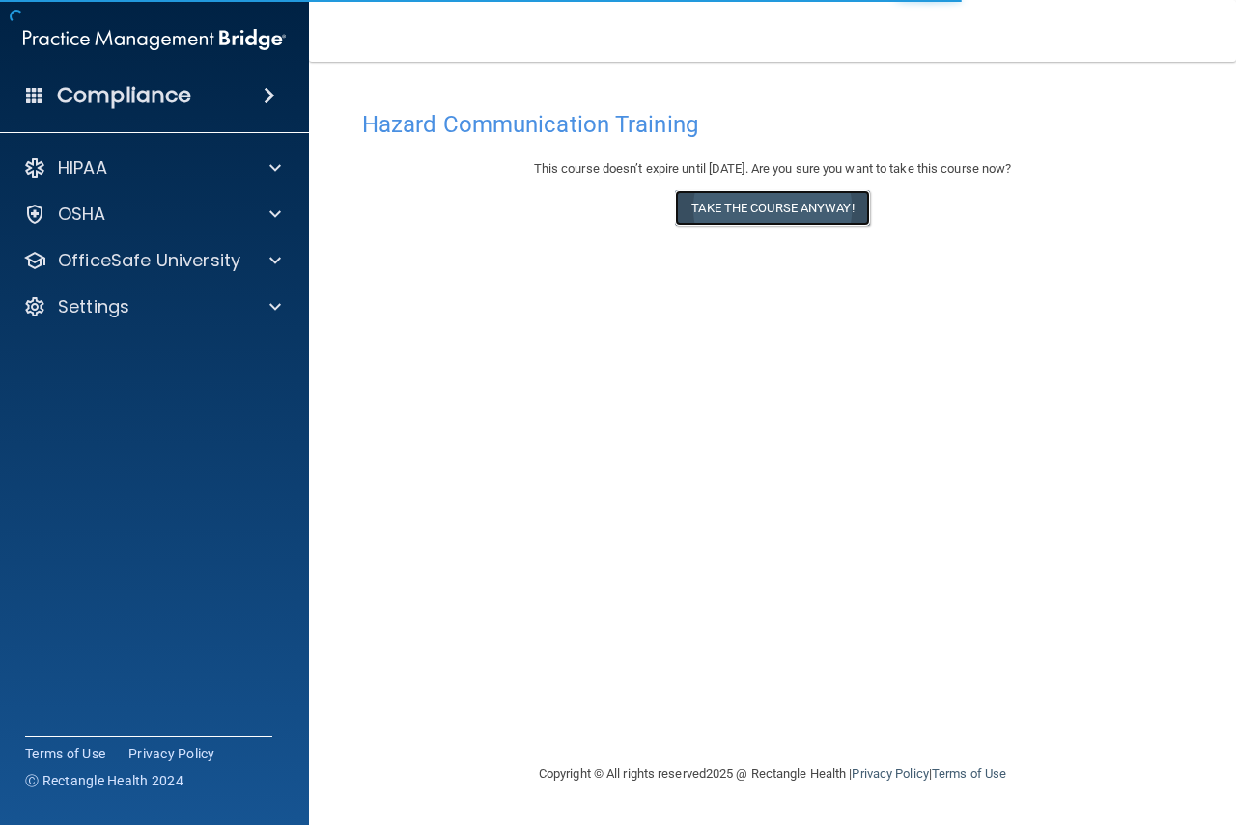
click at [819, 204] on button "Take the course anyway!" at bounding box center [772, 208] width 194 height 36
click at [796, 202] on button "Take the course anyway!" at bounding box center [772, 208] width 194 height 36
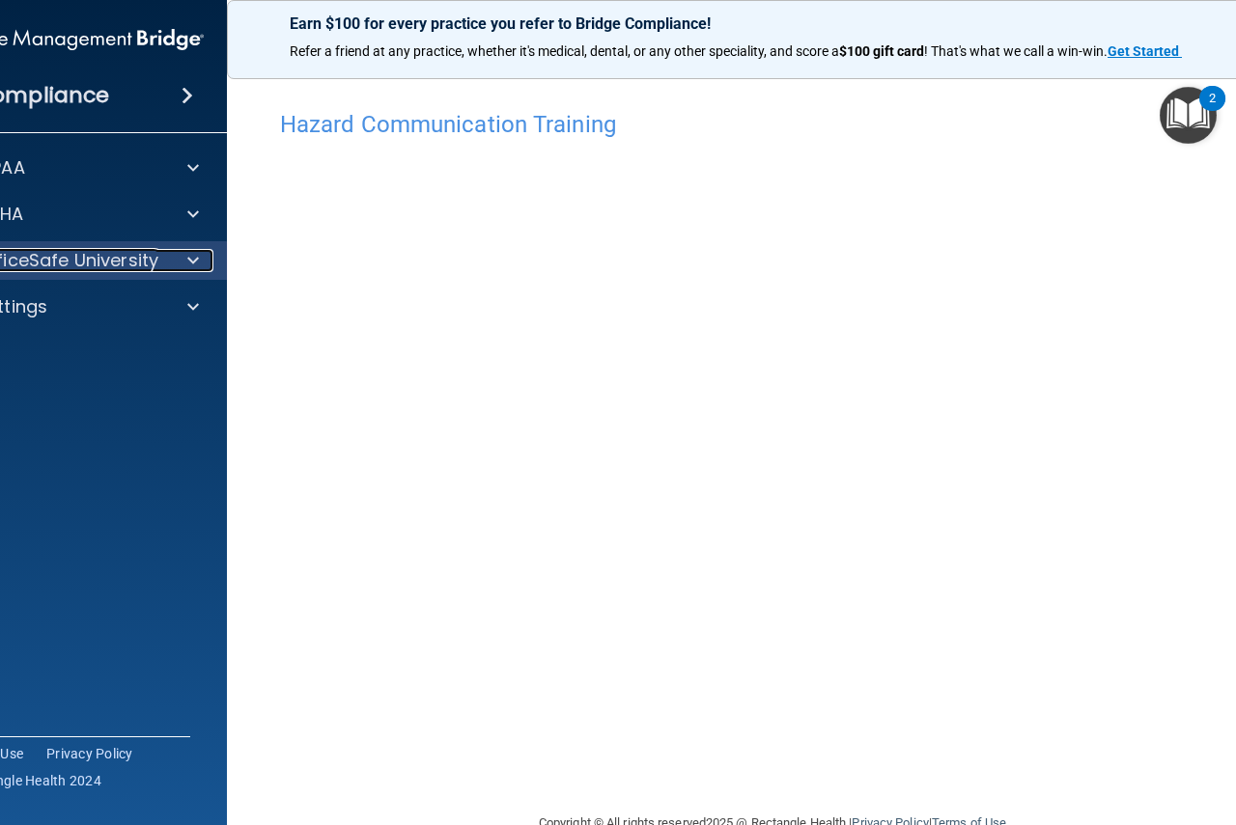
click at [166, 265] on div at bounding box center [190, 260] width 48 height 23
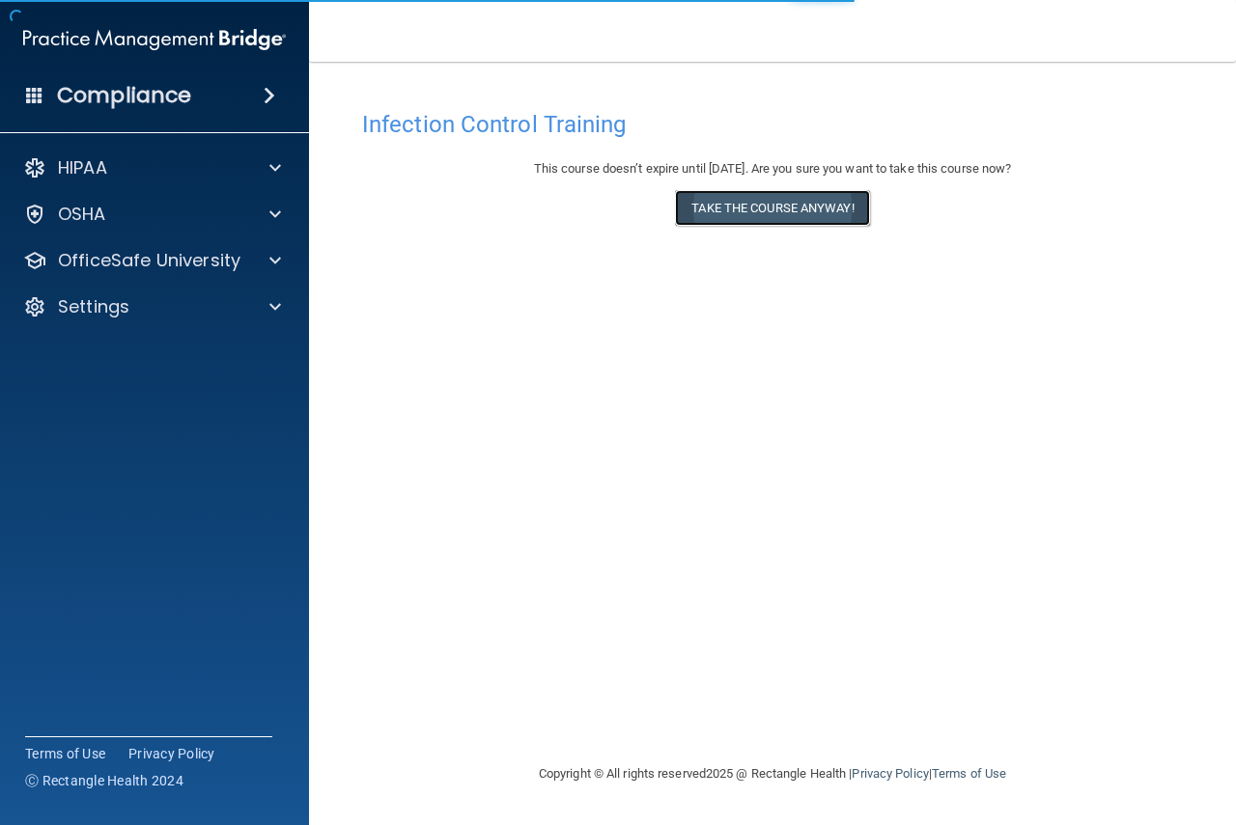
click at [736, 201] on button "Take the course anyway!" at bounding box center [772, 208] width 194 height 36
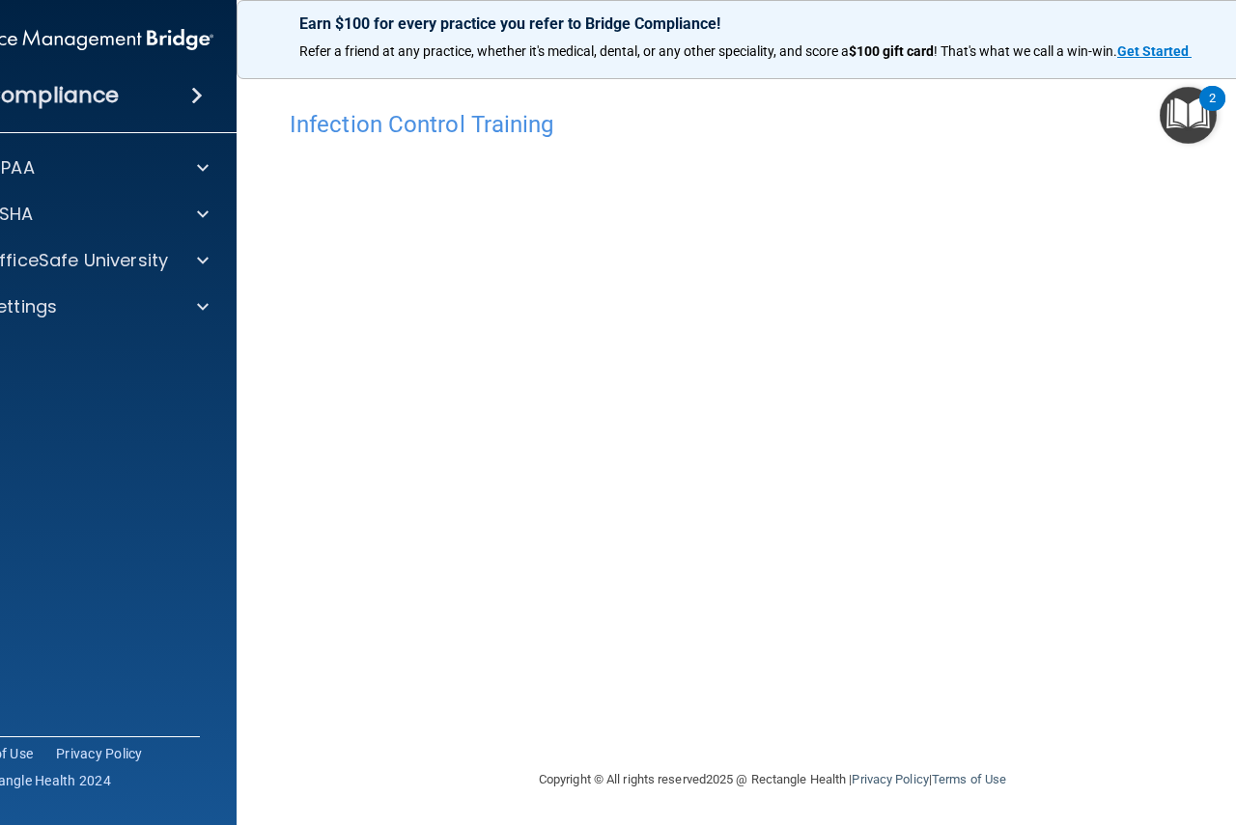
scroll to position [1, 0]
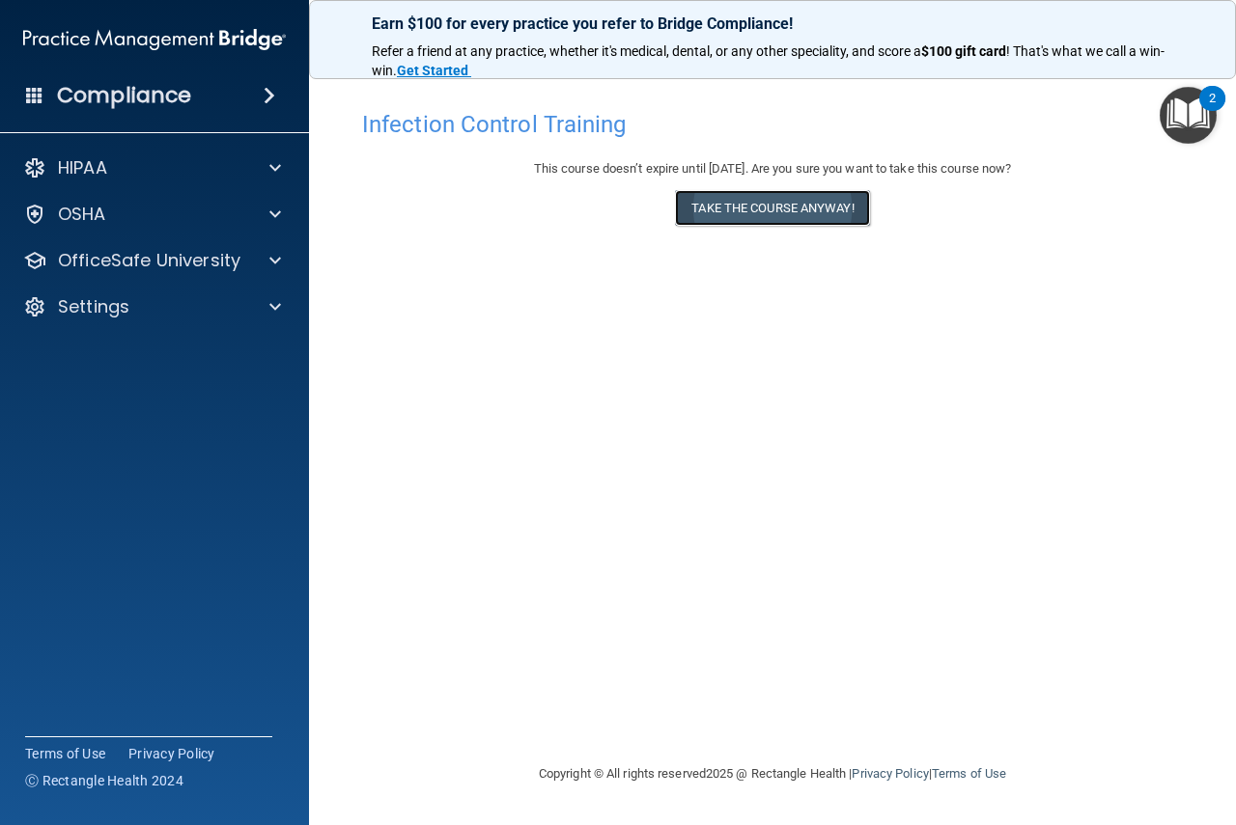
click at [766, 212] on button "Take the course anyway!" at bounding box center [772, 208] width 194 height 36
click at [779, 219] on button "Take the course anyway!" at bounding box center [772, 208] width 194 height 36
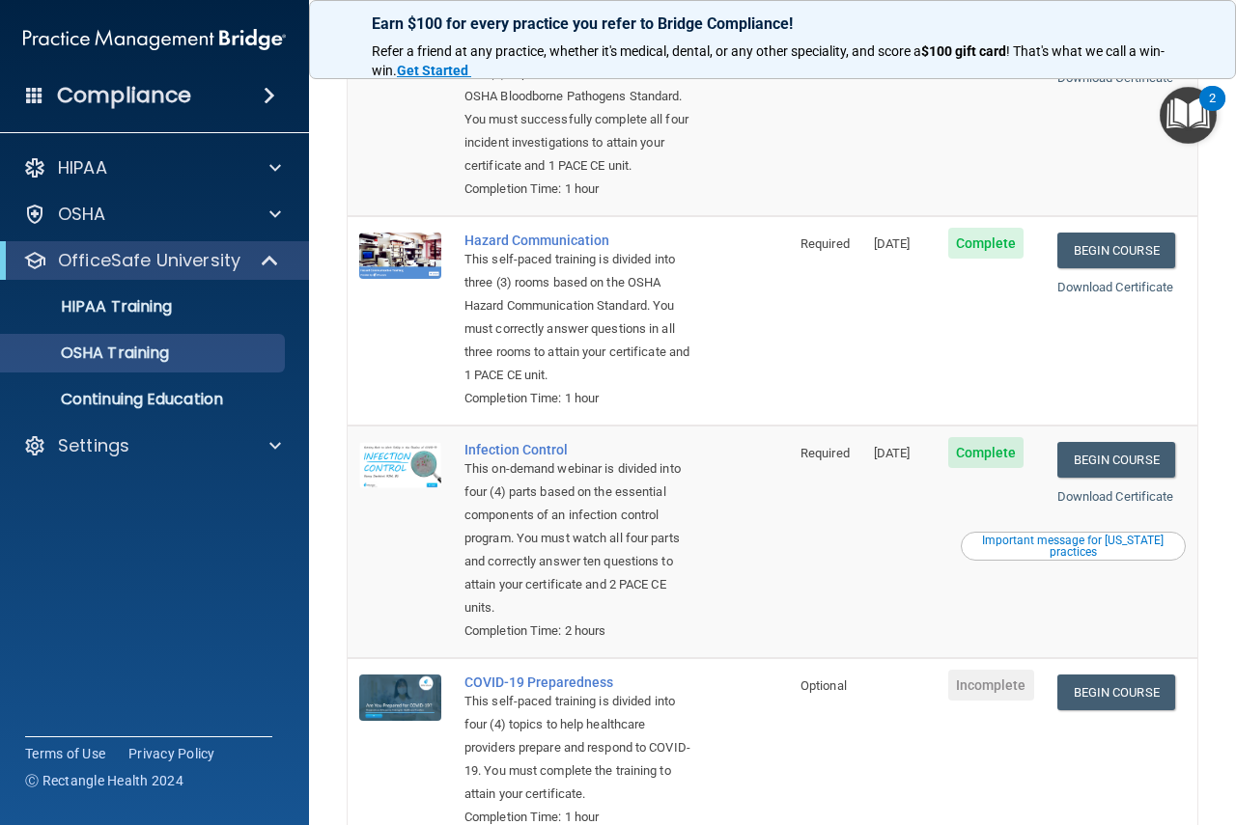
scroll to position [232, 0]
click at [212, 395] on p "Continuing Education" at bounding box center [145, 399] width 264 height 19
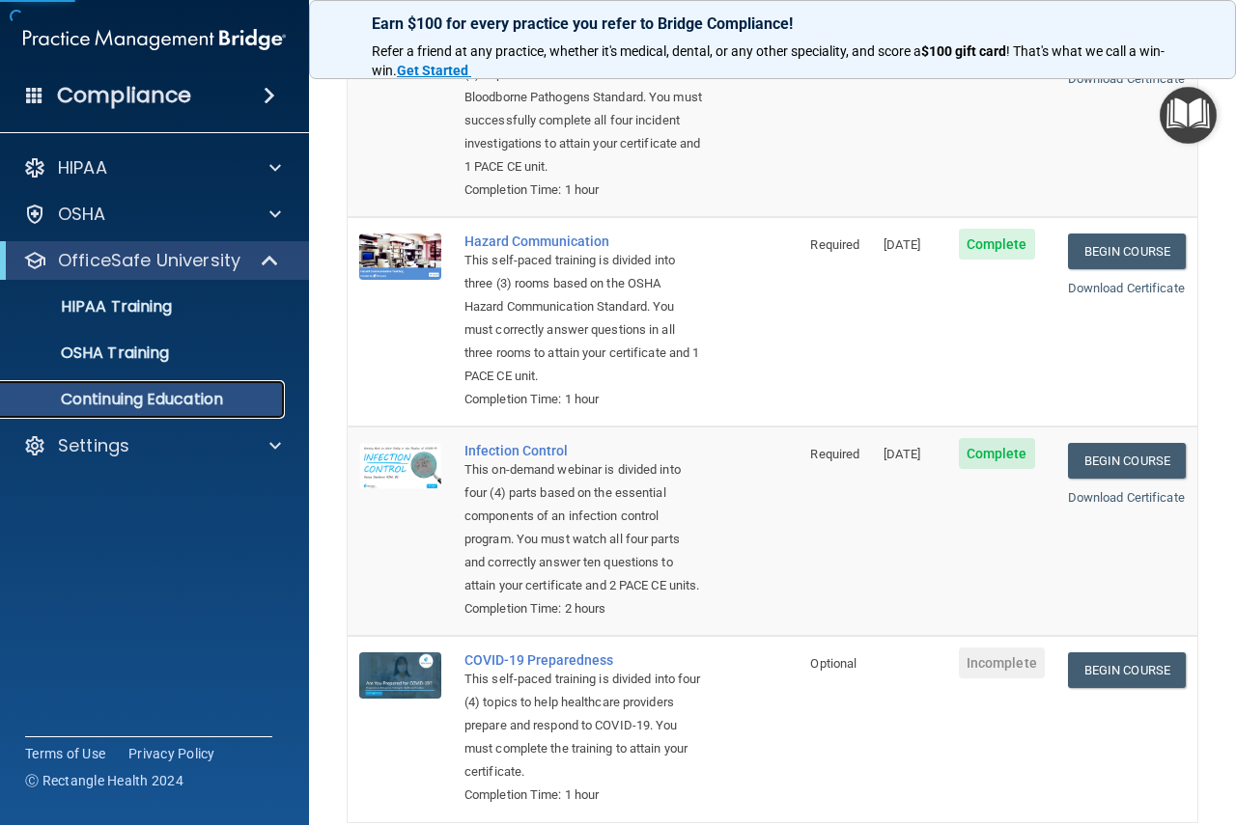
scroll to position [134, 0]
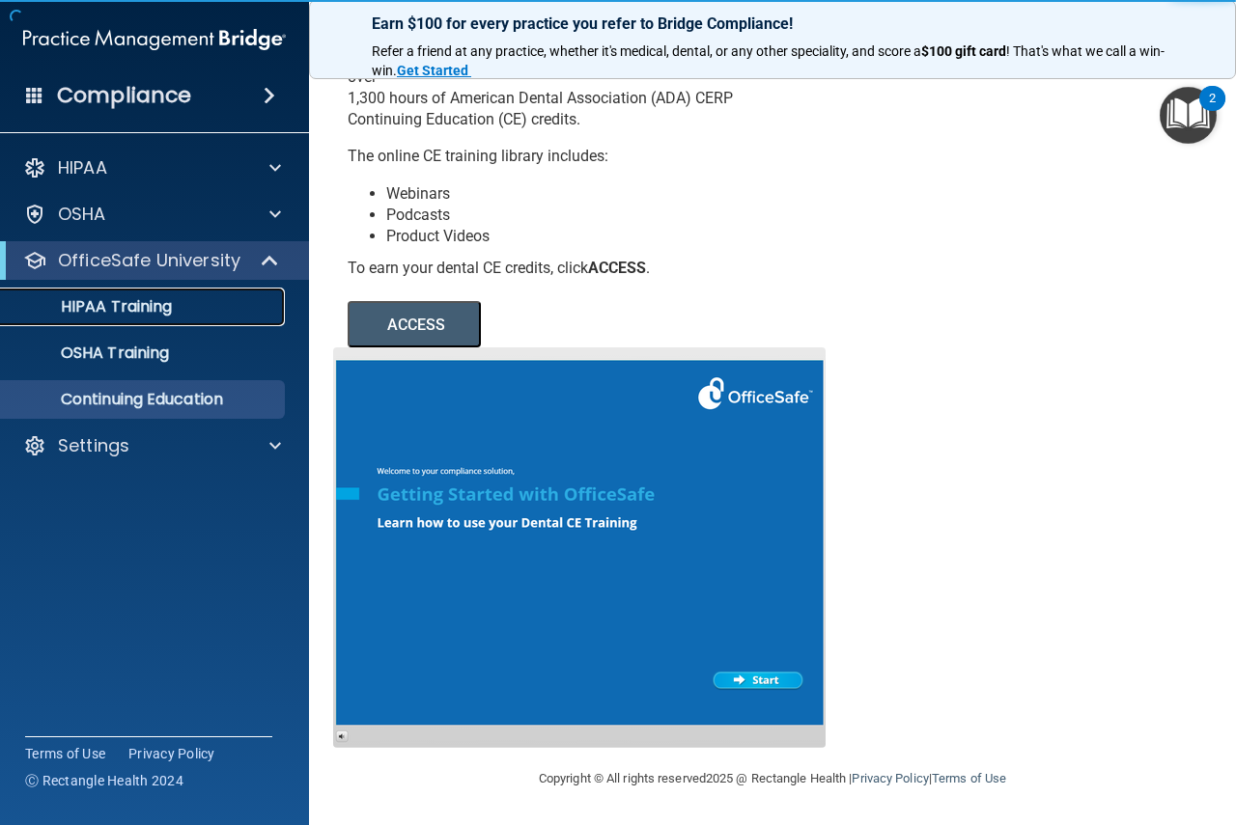
click at [167, 305] on p "HIPAA Training" at bounding box center [92, 306] width 159 height 19
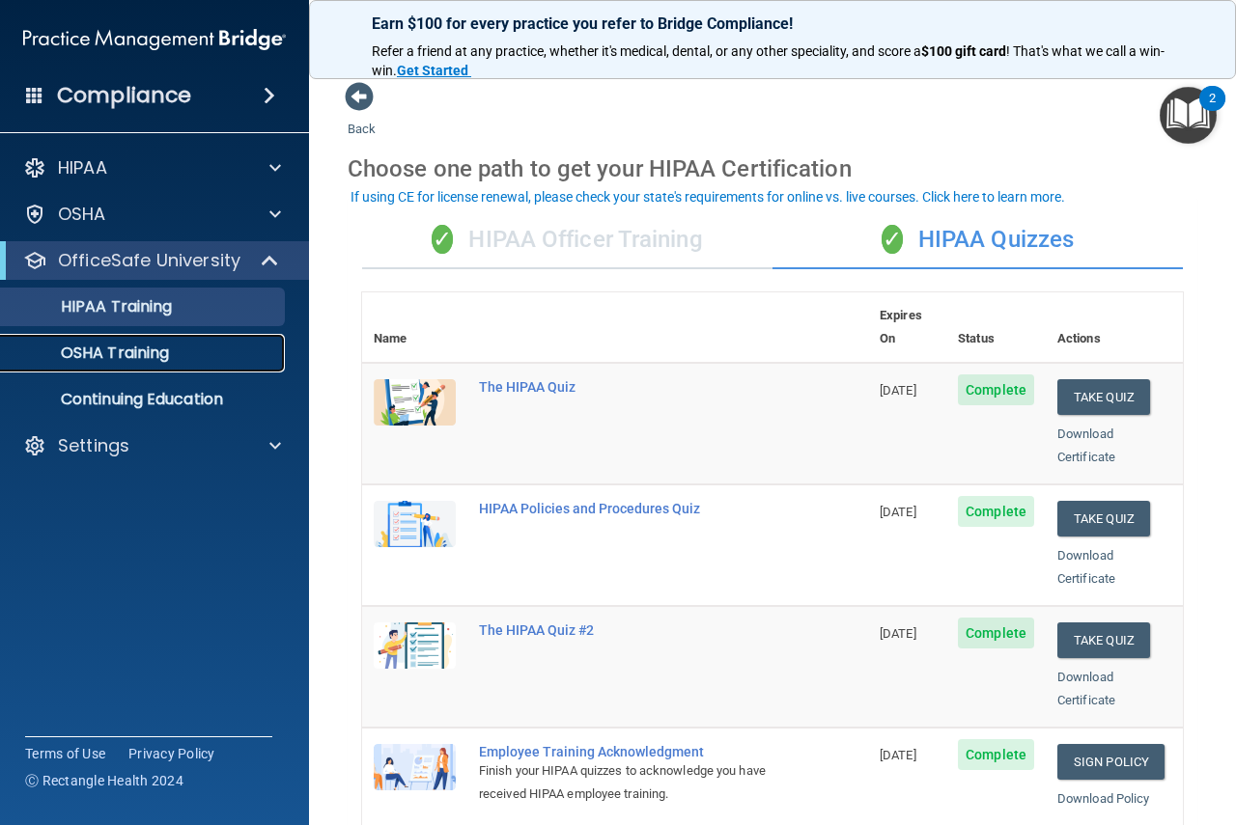
click at [142, 359] on p "OSHA Training" at bounding box center [91, 353] width 156 height 19
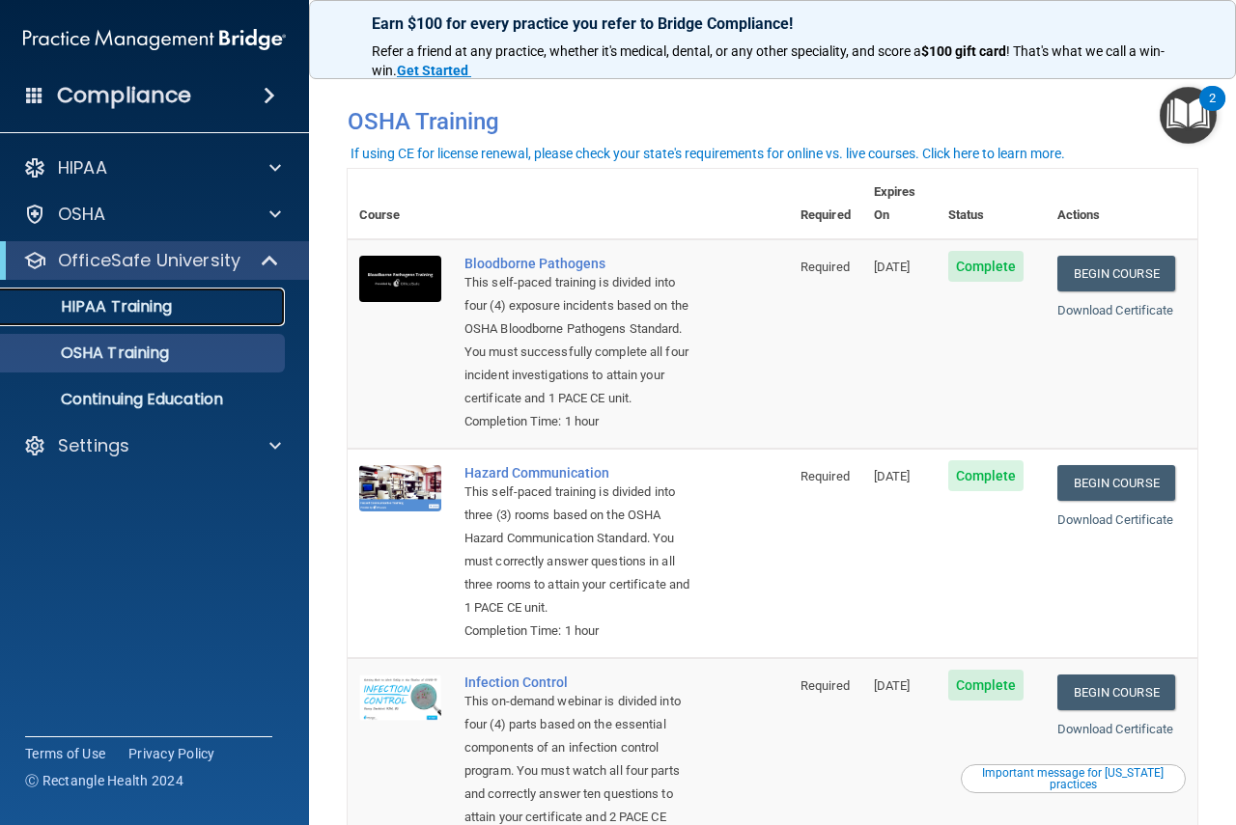
click at [180, 309] on div "HIPAA Training" at bounding box center [145, 306] width 264 height 19
